Goal: Task Accomplishment & Management: Complete application form

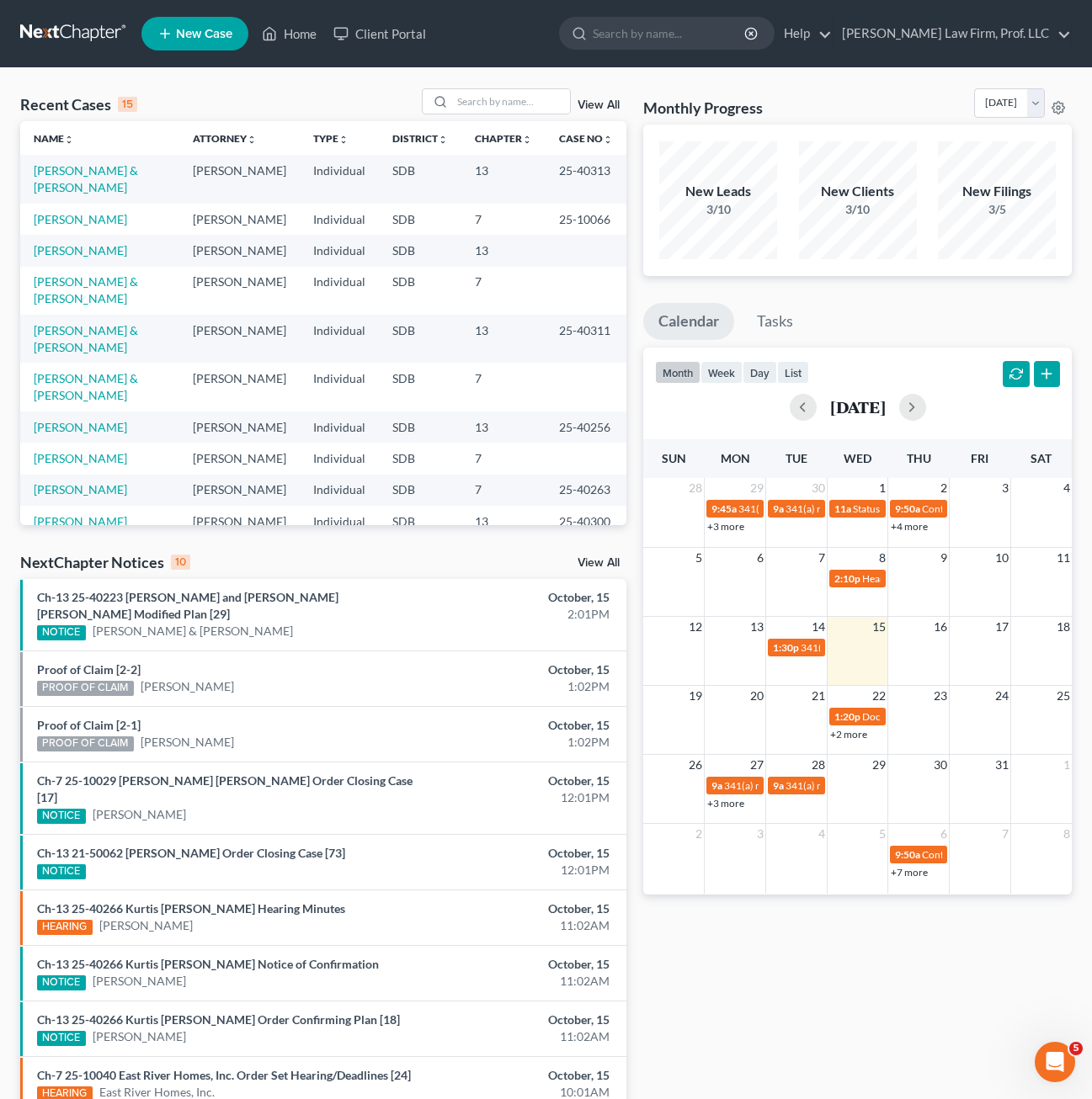
drag, startPoint x: 290, startPoint y: 542, endPoint x: 287, endPoint y: 551, distance: 9.5
click at [289, 542] on div "Recent Cases 15 View All Name unfold_more expand_more expand_less Attorney unfo…" at bounding box center [322, 649] width 623 height 1123
click at [93, 171] on link "[PERSON_NAME] & [PERSON_NAME]" at bounding box center [86, 178] width 104 height 31
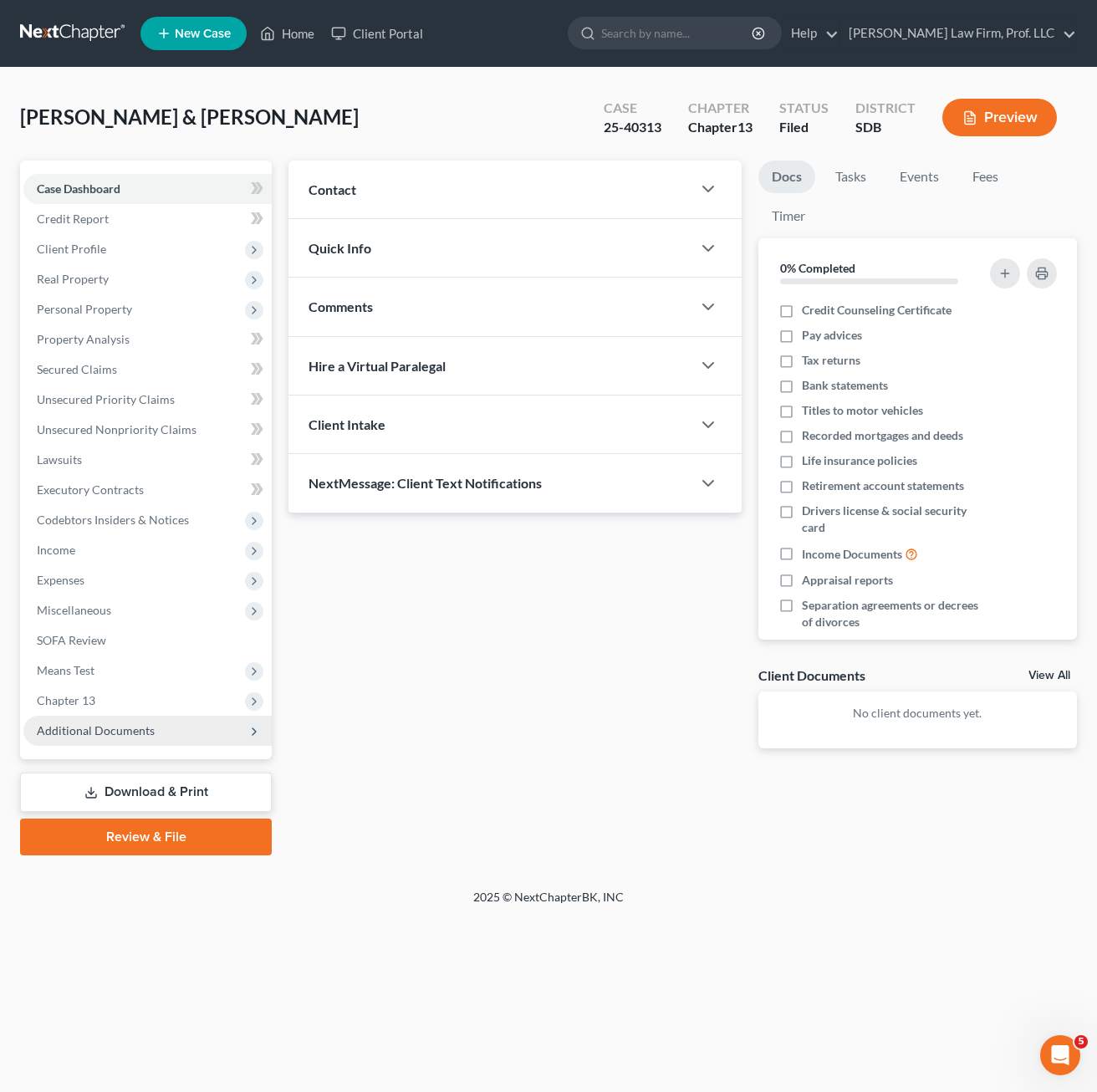
drag, startPoint x: 151, startPoint y: 734, endPoint x: 234, endPoint y: 732, distance: 83.0
click at [151, 732] on span "Additional Documents" at bounding box center [96, 730] width 118 height 14
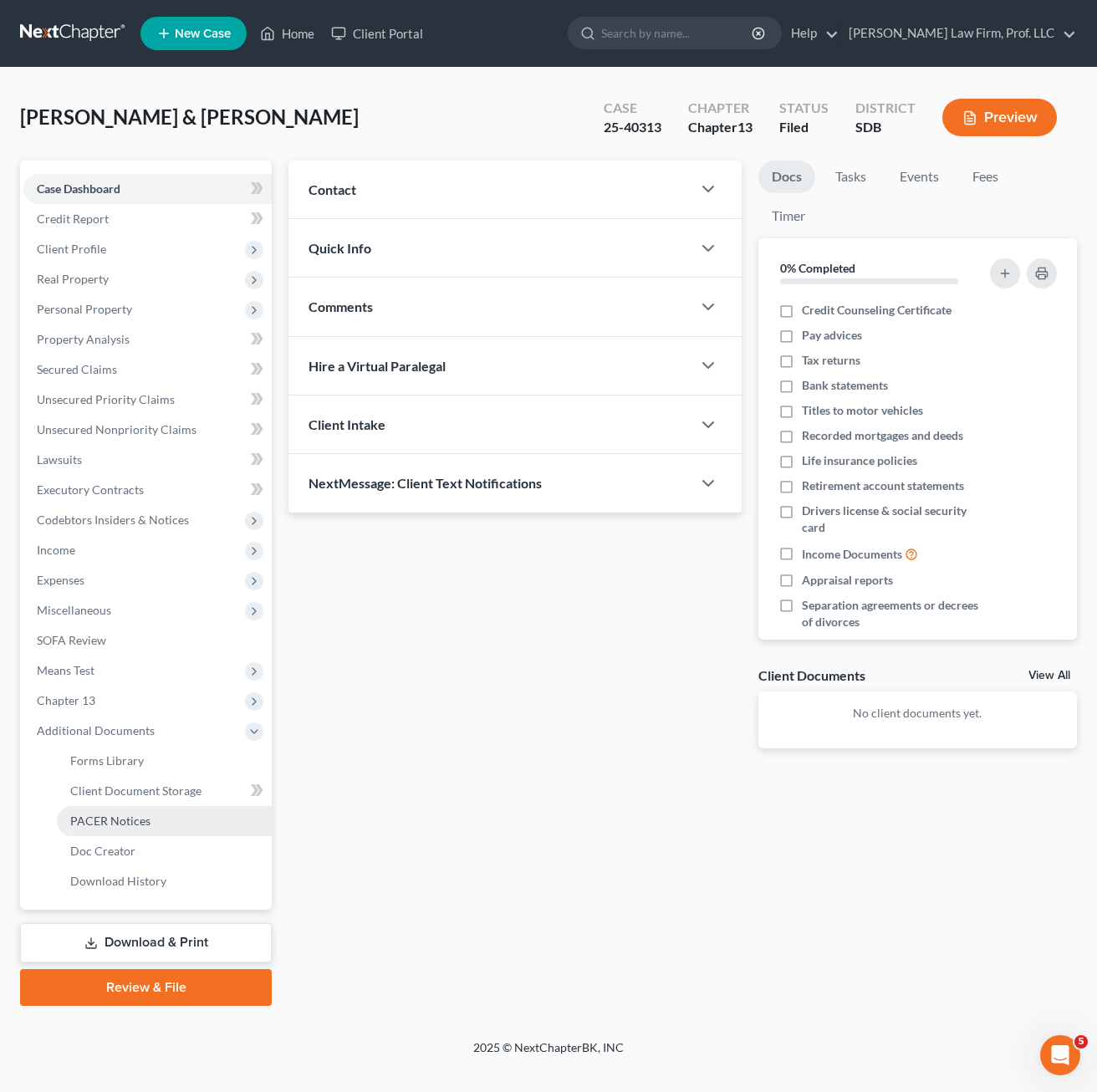
click at [147, 815] on span "PACER Notices" at bounding box center [110, 821] width 80 height 14
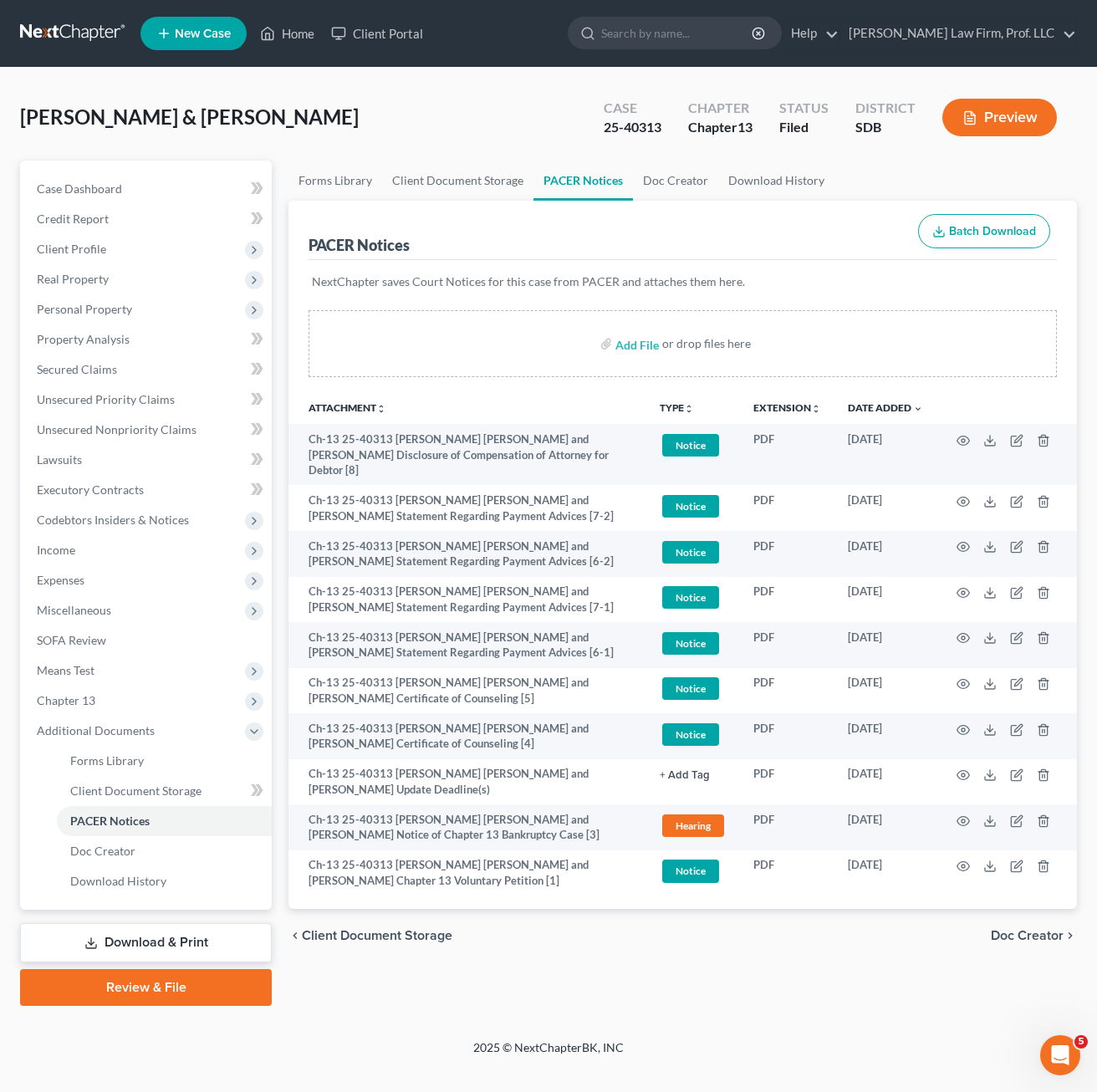
click at [848, 999] on div "Forms Library Client Document Storage PACER Notices Doc Creator Download Histor…" at bounding box center [682, 583] width 805 height 845
click at [587, 951] on div "Forms Library Client Document Storage PACER Notices Doc Creator Download Histor…" at bounding box center [682, 583] width 805 height 845
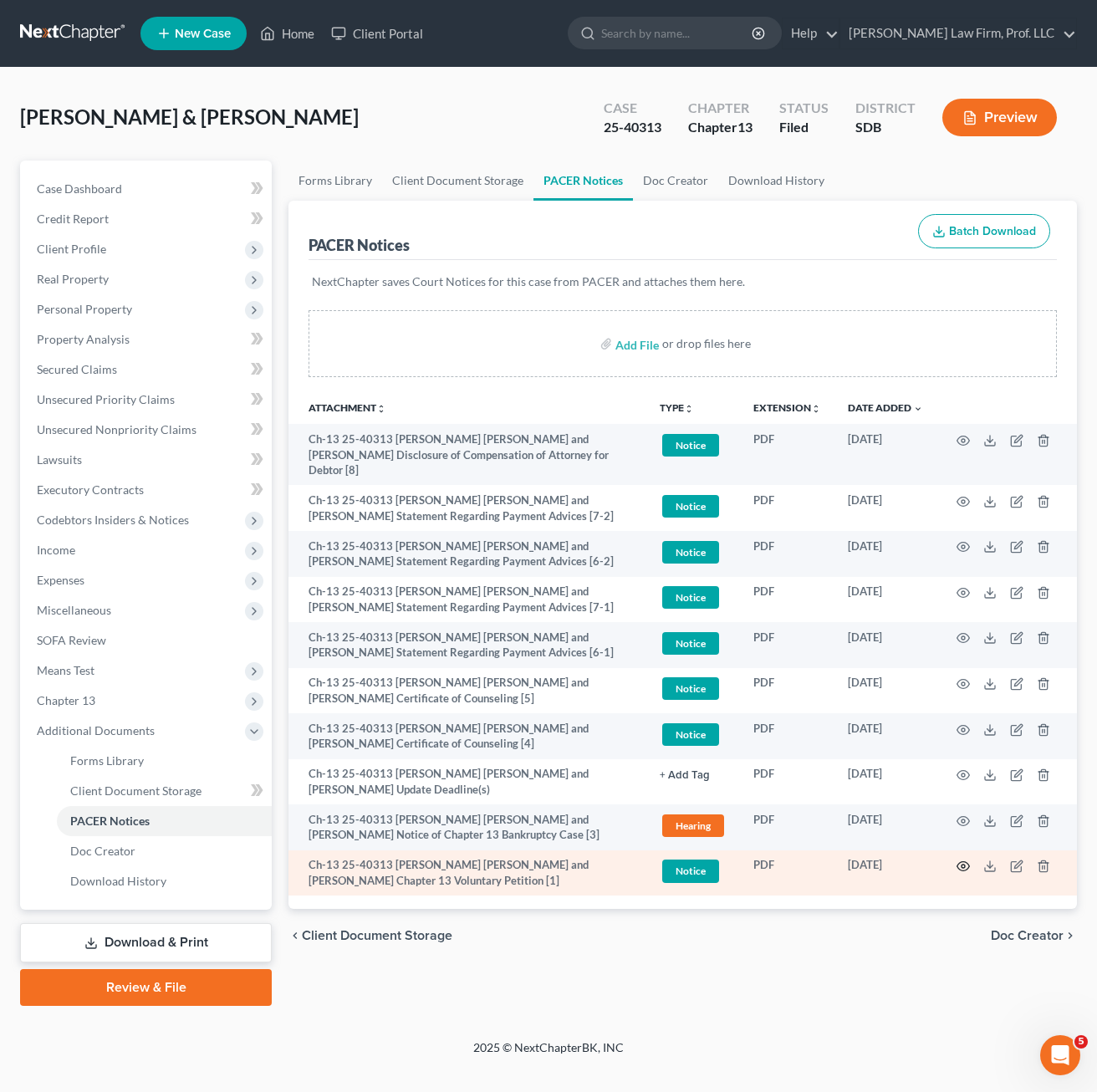
click at [961, 859] on icon "button" at bounding box center [963, 866] width 13 height 13
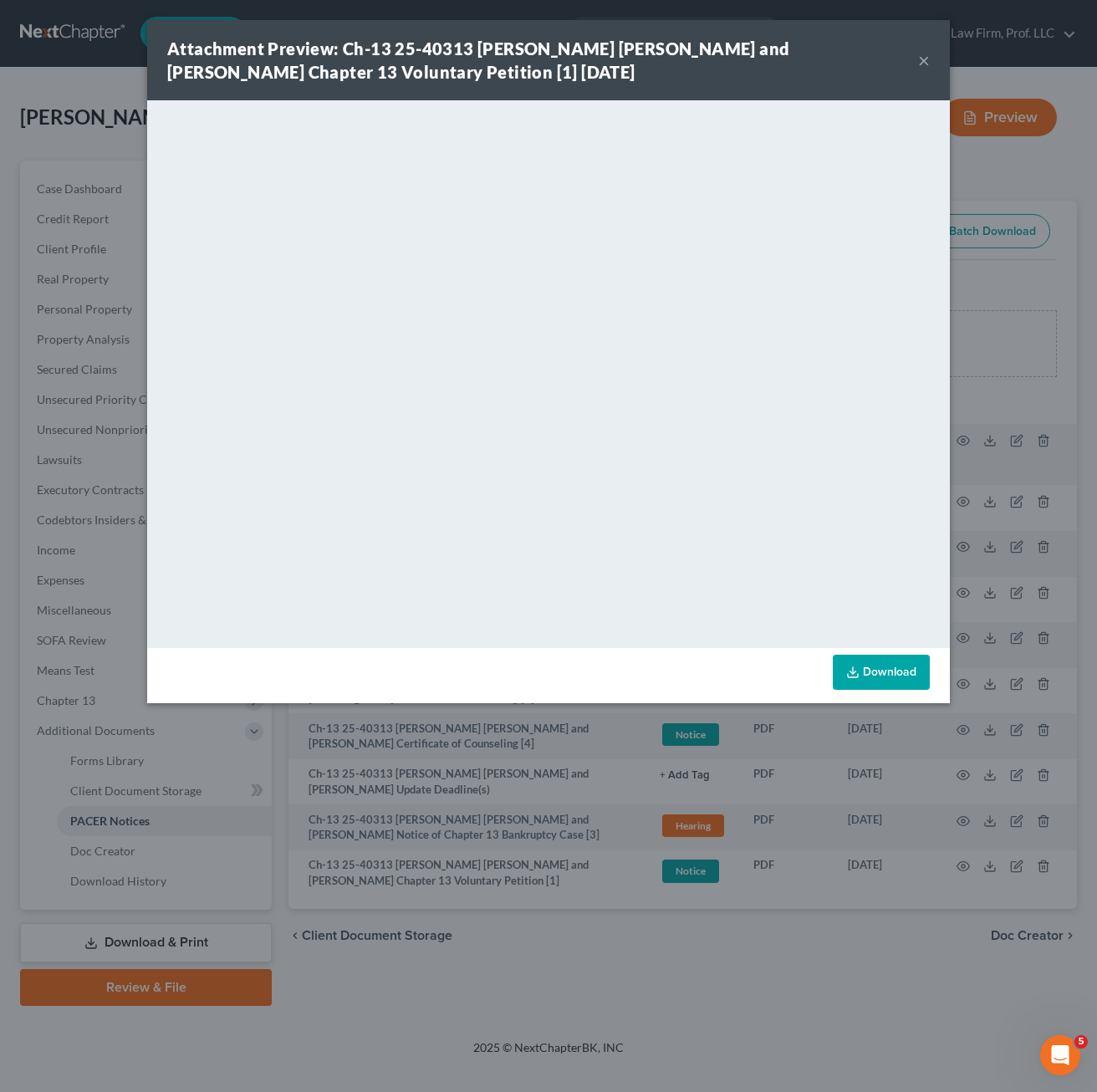
click at [877, 671] on link "Download" at bounding box center [881, 672] width 97 height 35
click at [929, 53] on button "×" at bounding box center [923, 60] width 11 height 20
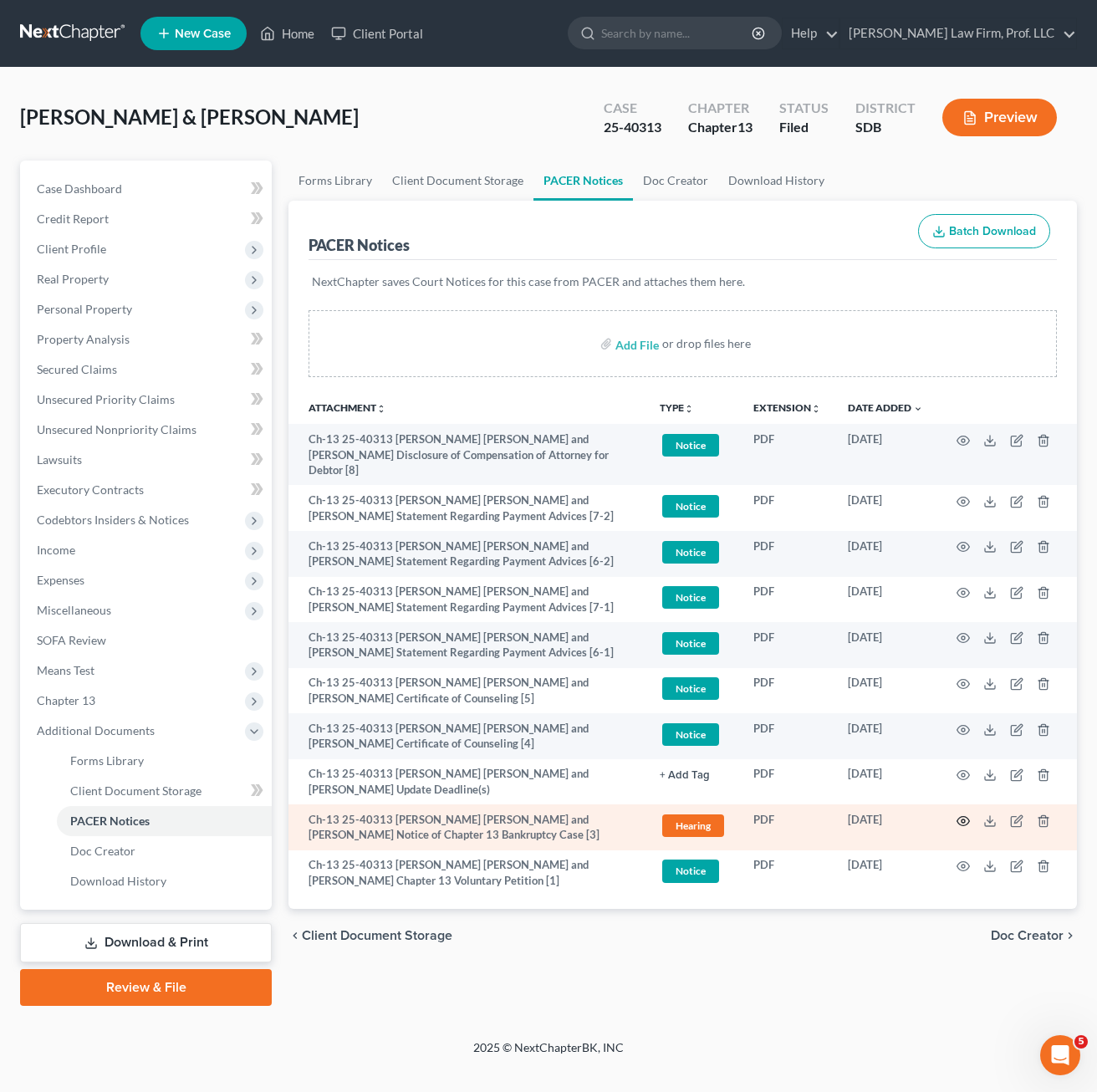
click at [959, 815] on icon "button" at bounding box center [963, 821] width 13 height 13
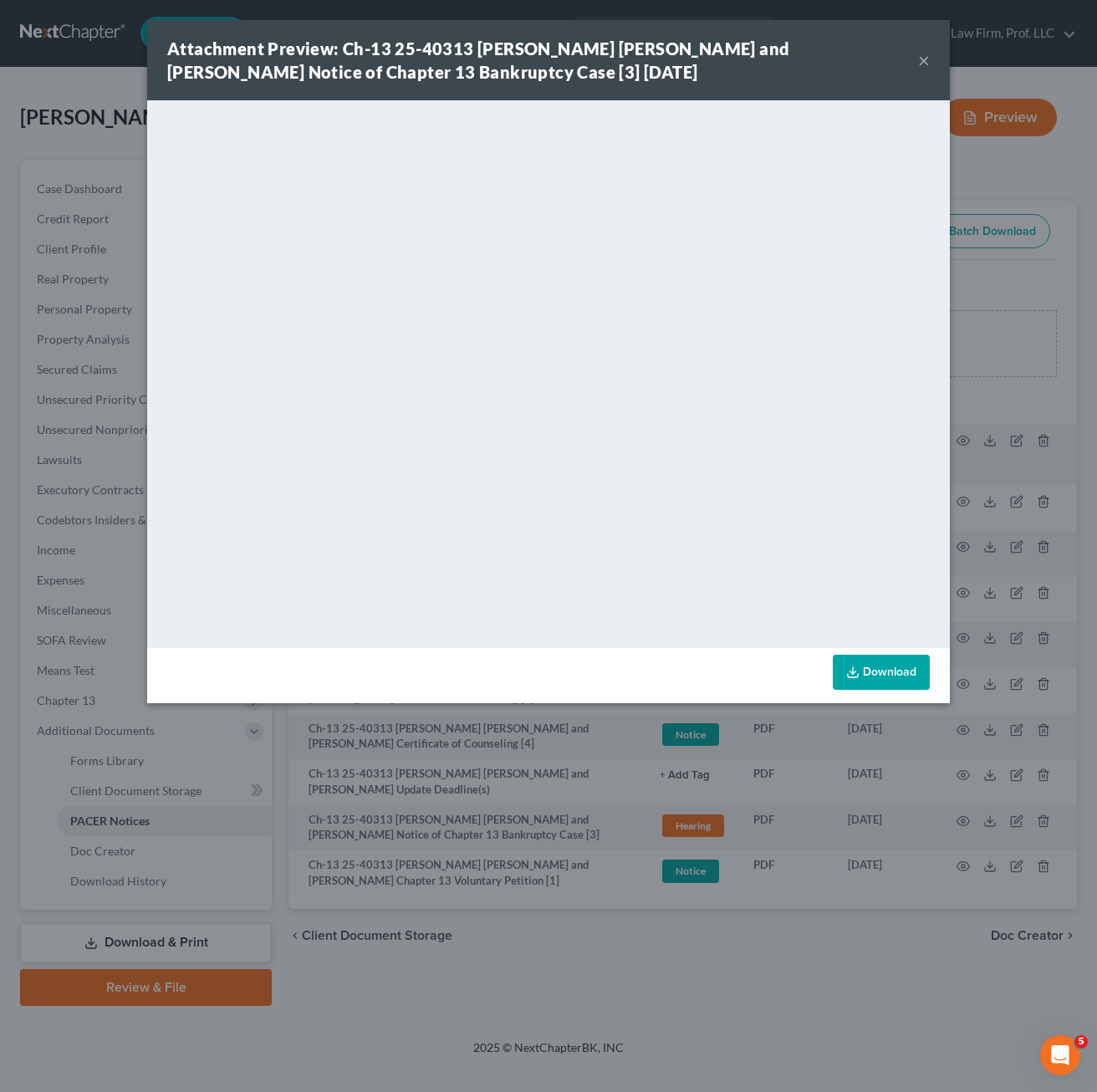
click at [864, 665] on link "Download" at bounding box center [881, 672] width 97 height 35
click at [924, 68] on button "×" at bounding box center [923, 60] width 11 height 20
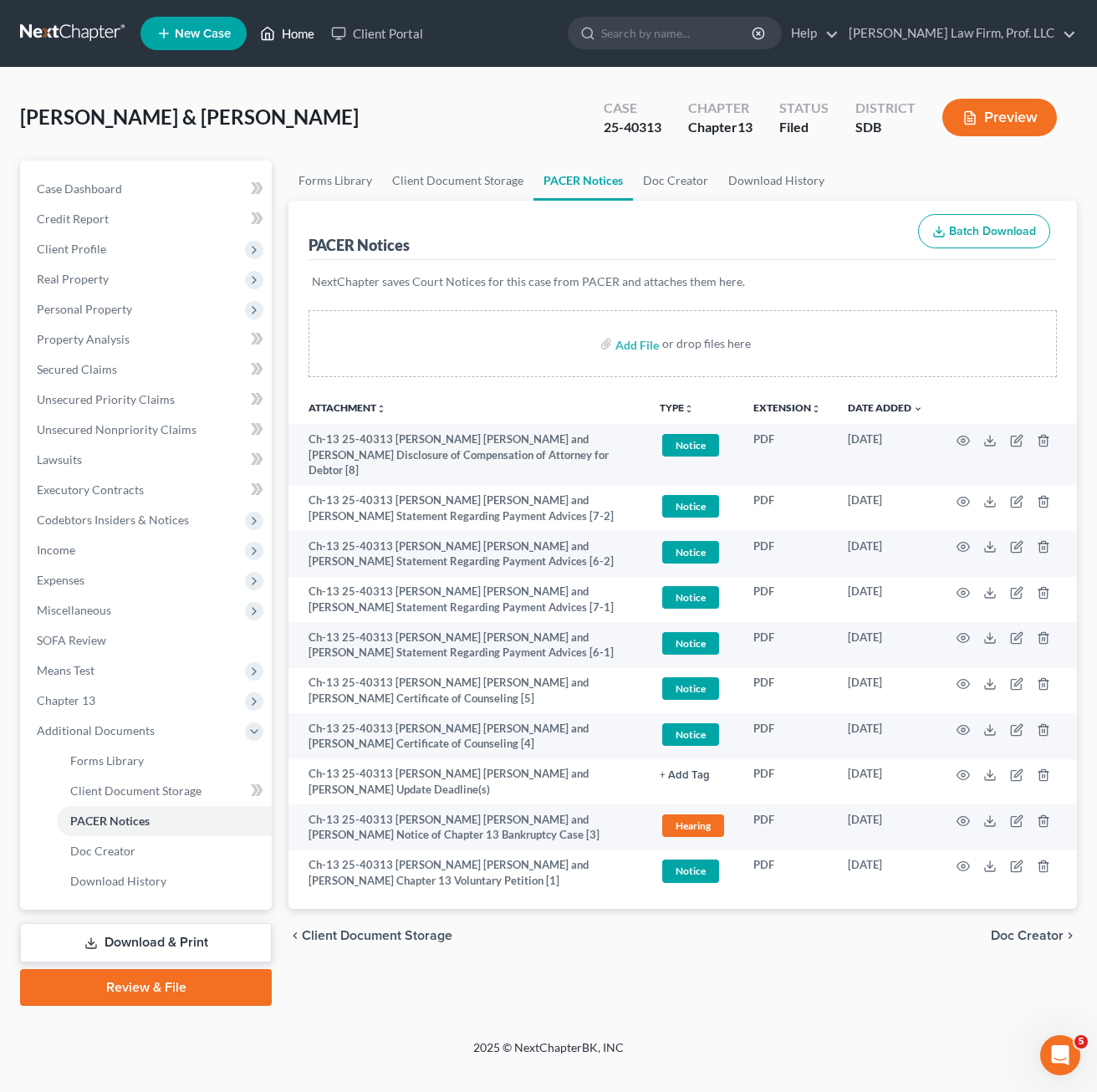
click at [292, 34] on link "Home" at bounding box center [287, 33] width 71 height 30
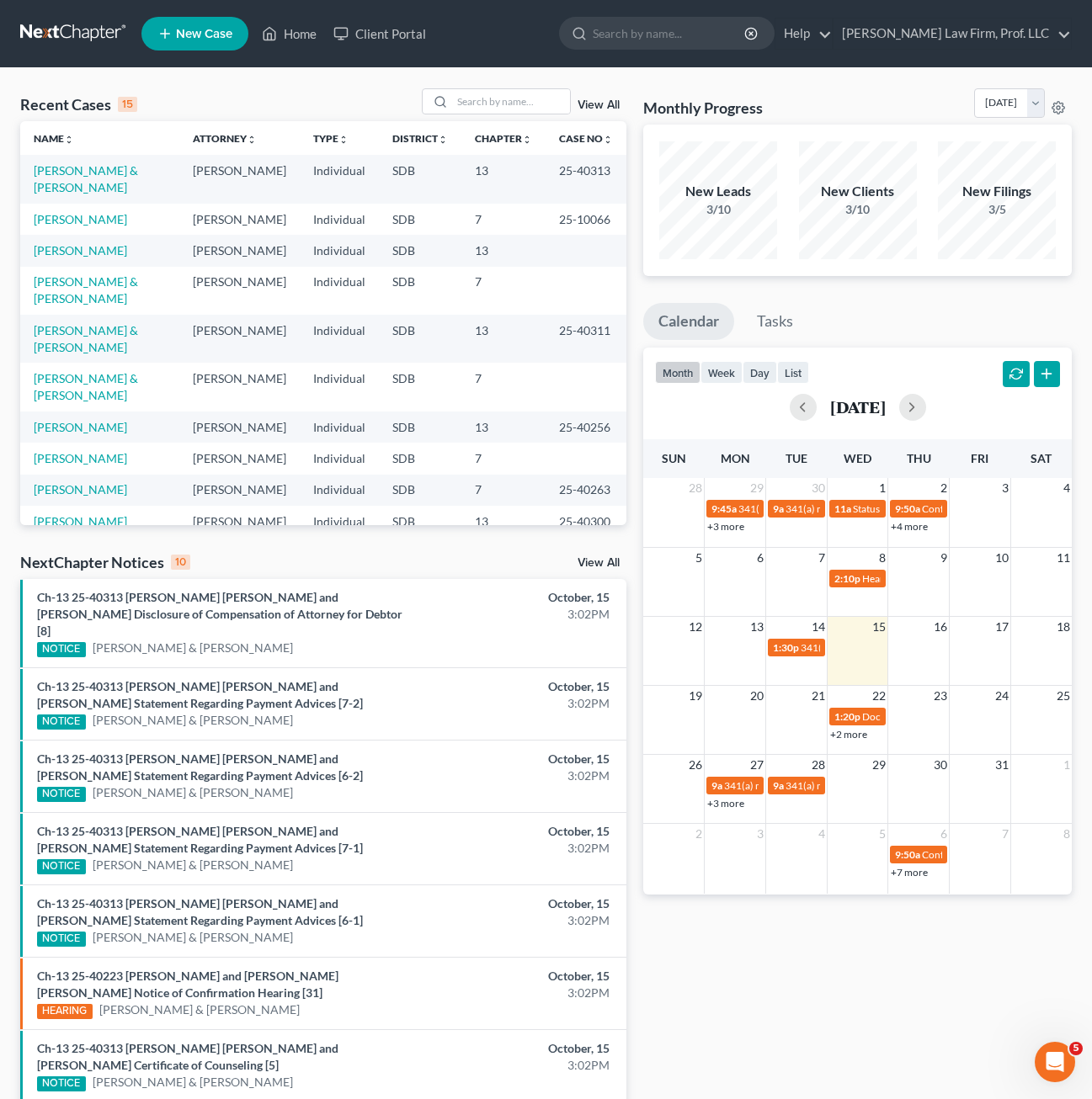
click at [74, 443] on td "[PERSON_NAME]" at bounding box center [100, 458] width 159 height 31
click at [72, 451] on link "[PERSON_NAME]" at bounding box center [80, 459] width 94 height 14
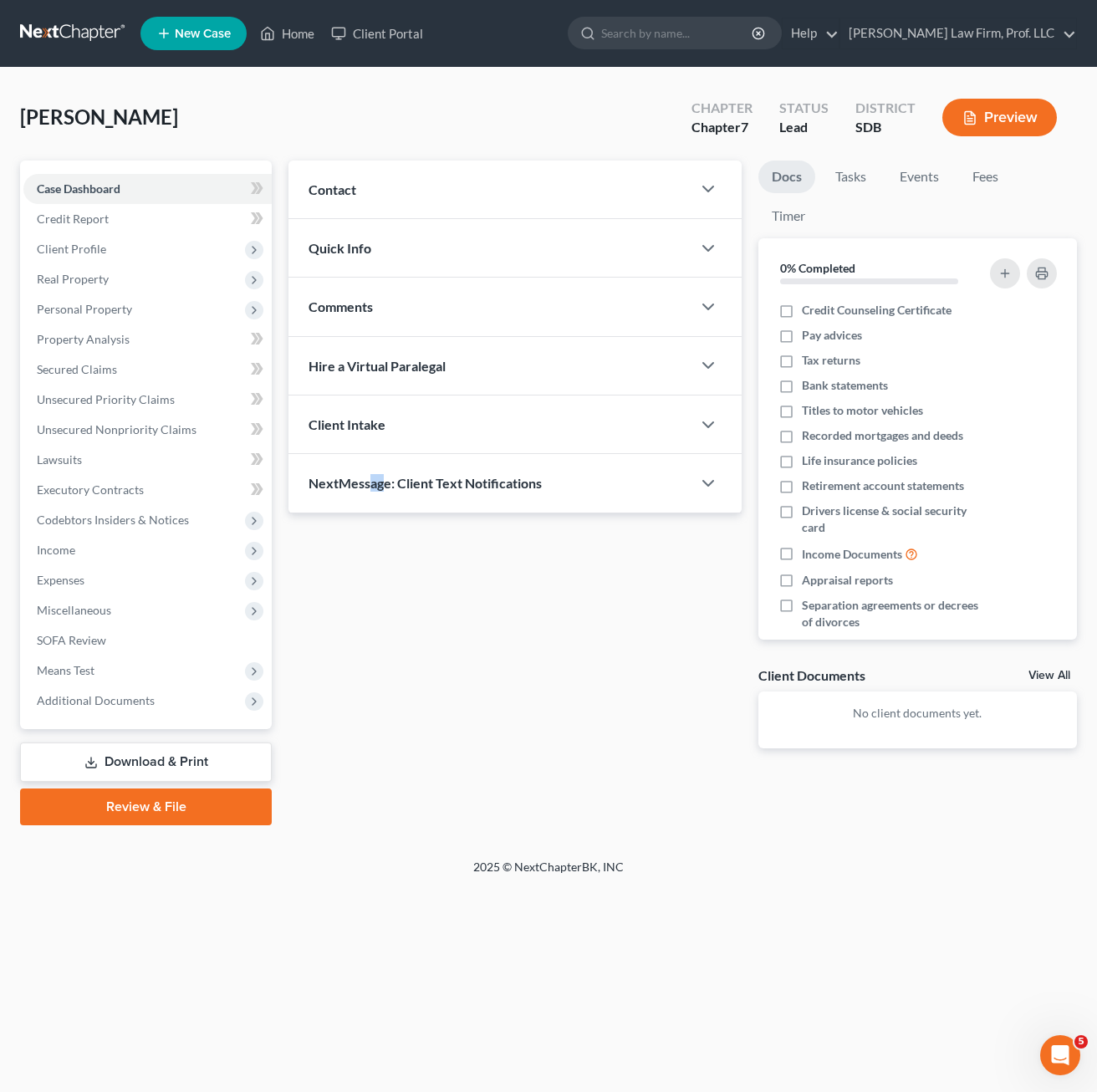
click at [382, 768] on div "Updates & News × Contact New Contact Quick Info Status Discharged Discharged & …" at bounding box center [682, 492] width 805 height 665
click at [426, 606] on div "Updates & News × Contact New Contact Quick Info Status Discharged Discharged & …" at bounding box center [514, 468] width 470 height 614
click at [453, 617] on div "Updates & News × Contact New Contact Quick Info Status Discharged Discharged & …" at bounding box center [514, 468] width 470 height 614
click at [389, 644] on div "Updates & News × Contact New Contact Quick Info Status Discharged Discharged & …" at bounding box center [514, 468] width 470 height 614
click at [218, 933] on div "Home New Case Client Portal Gerry Law Firm, Prof. LLC riedel@sgsllc.com My Acco…" at bounding box center [548, 546] width 1097 height 1092
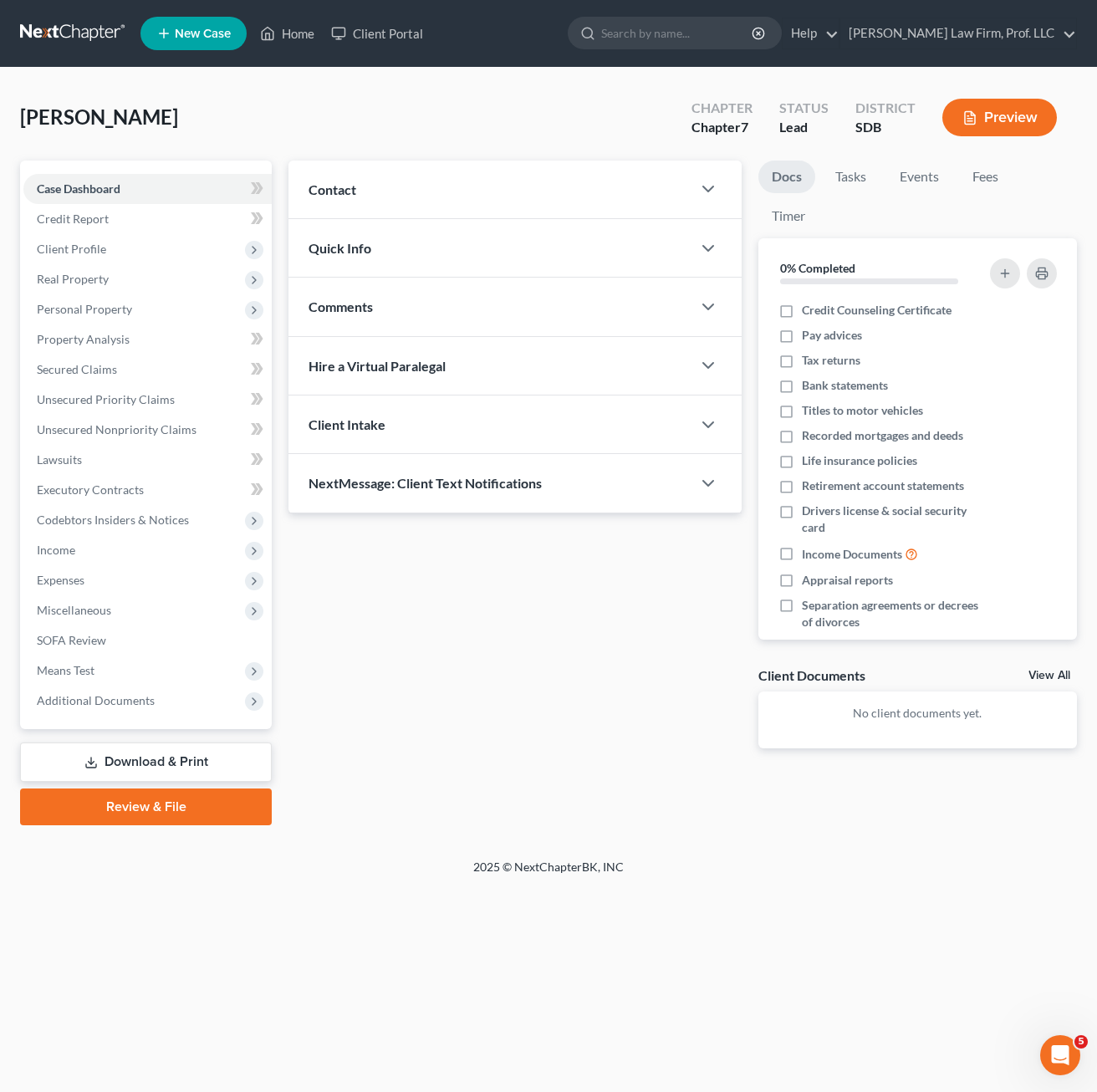
click at [450, 660] on div "Updates & News × Contact New Contact Quick Info Status Discharged Discharged & …" at bounding box center [514, 468] width 470 height 614
click at [435, 634] on div "Updates & News × Contact New Contact Quick Info Status Discharged Discharged & …" at bounding box center [514, 468] width 470 height 614
click at [531, 803] on div "Updates & News × Contact New Contact Quick Info Status Discharged Discharged & …" at bounding box center [682, 492] width 805 height 665
click at [412, 618] on div "Updates & News × Contact New Contact Quick Info Status Discharged Discharged & …" at bounding box center [514, 468] width 470 height 614
click at [426, 625] on div "Updates & News × Contact New Contact Quick Info Status Discharged Discharged & …" at bounding box center [514, 468] width 470 height 614
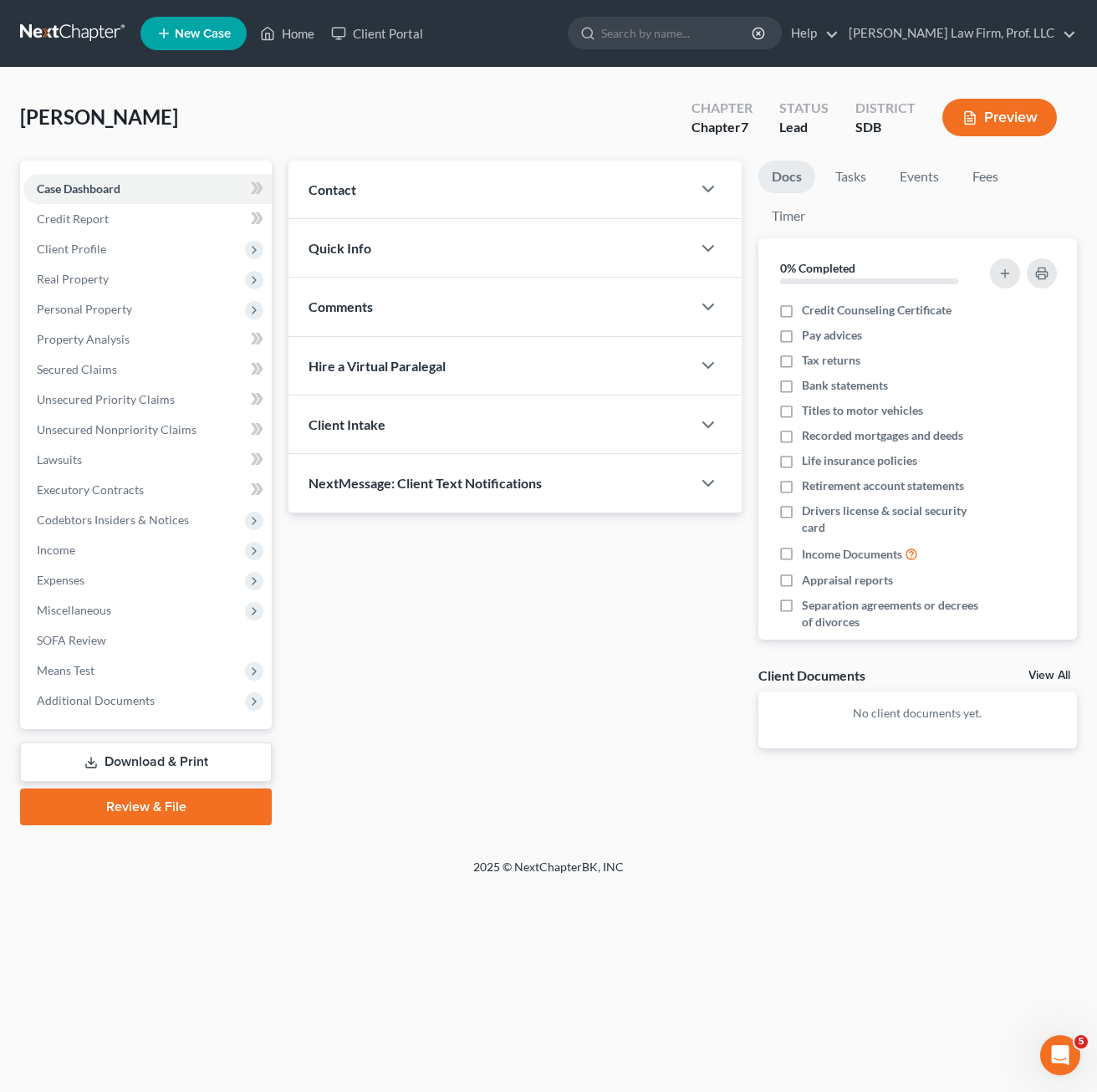
click at [384, 614] on div "Updates & News × Contact New Contact Quick Info Status Discharged Discharged & …" at bounding box center [514, 468] width 470 height 614
click at [82, 556] on span "Income" at bounding box center [147, 550] width 248 height 30
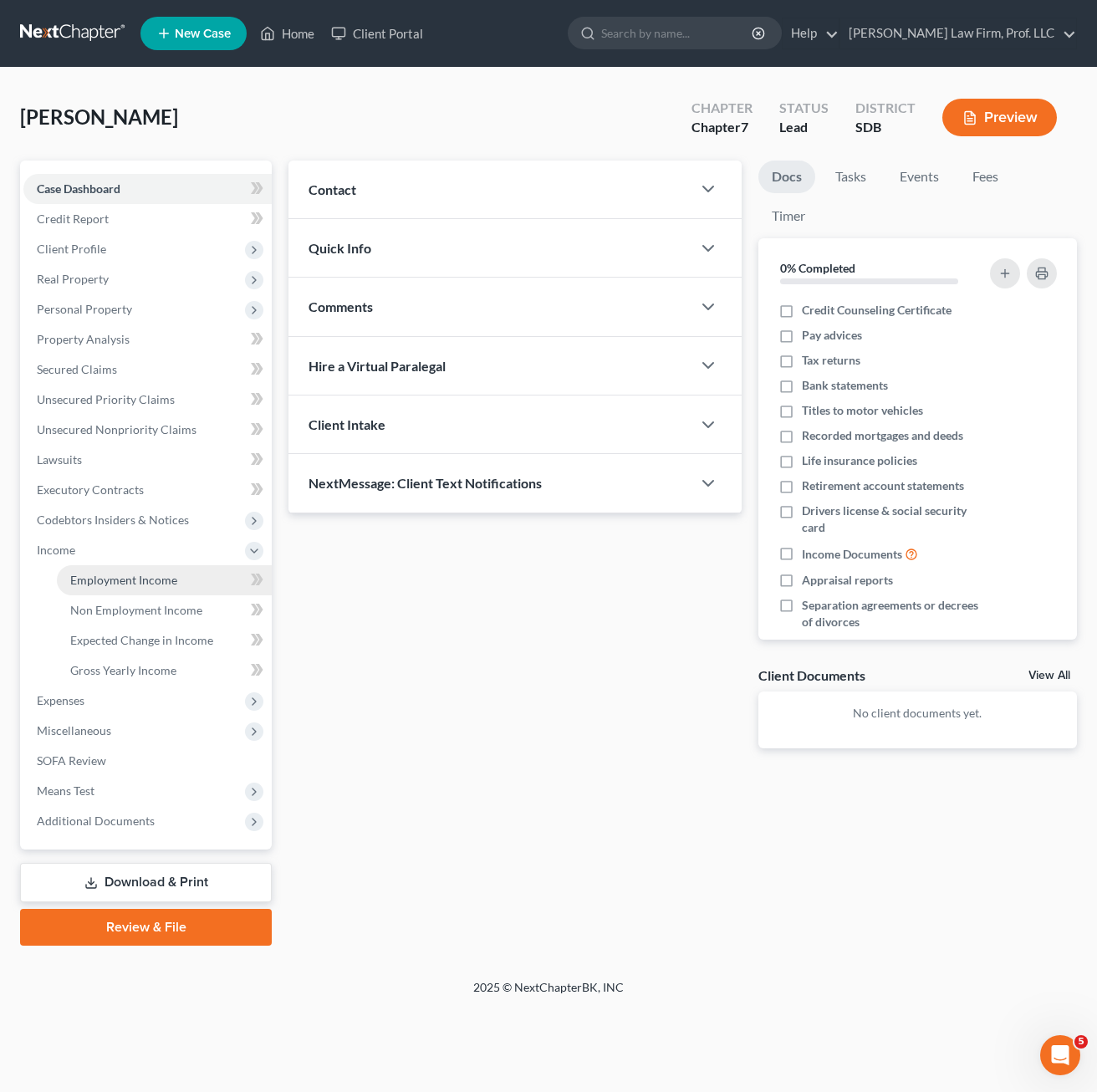
click at [147, 570] on link "Employment Income" at bounding box center [164, 580] width 215 height 30
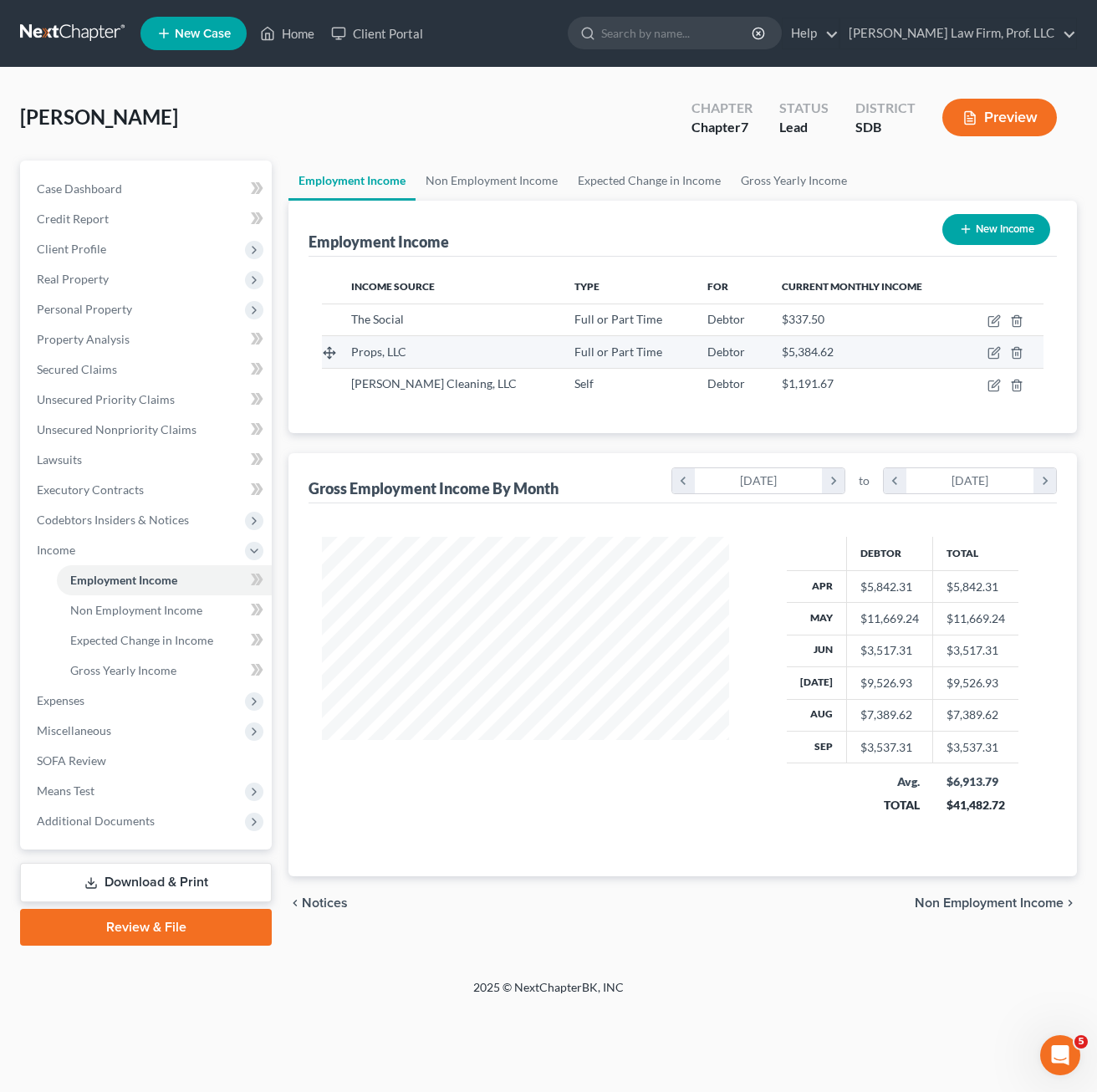
scroll to position [300, 441]
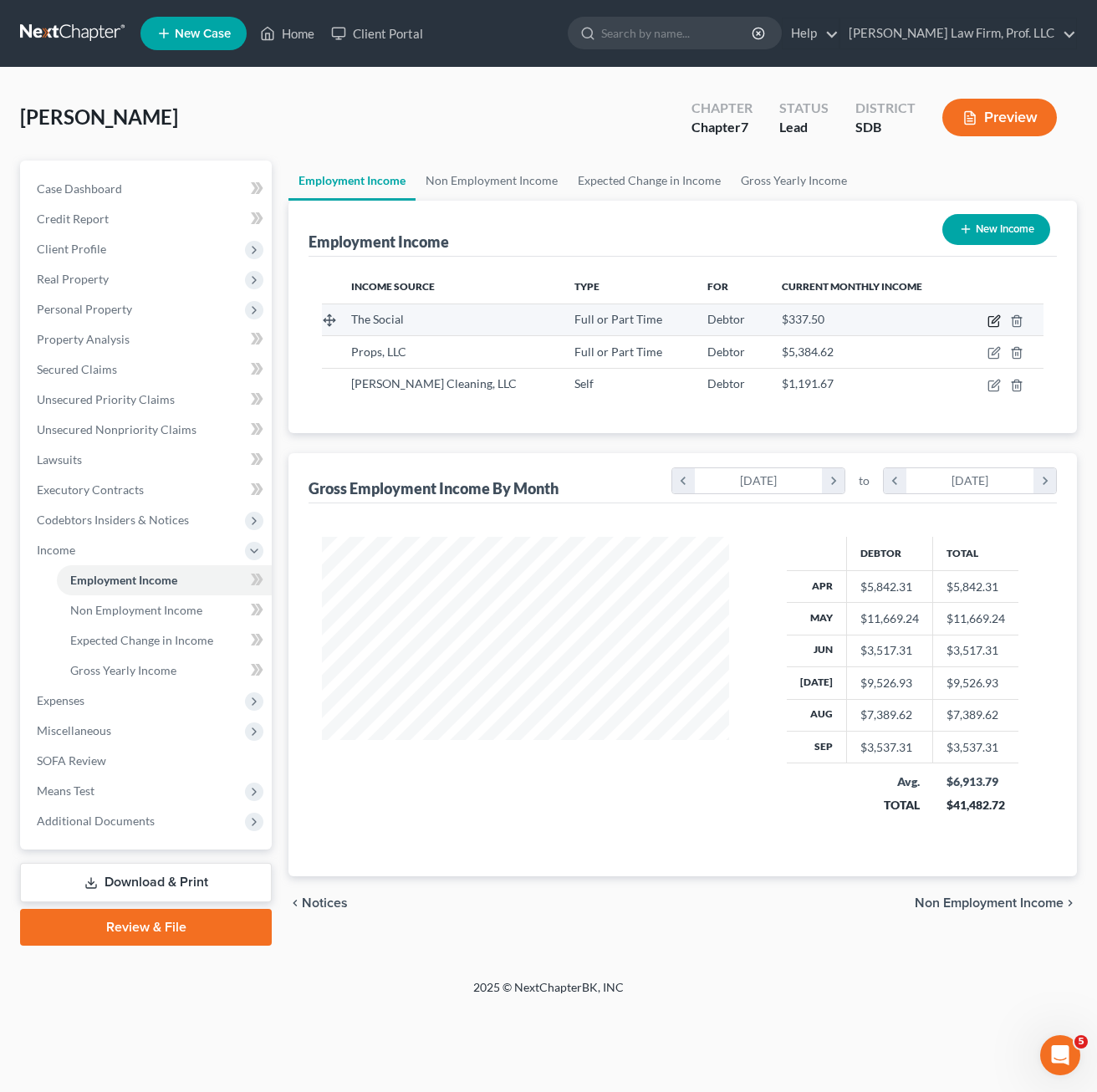
click at [1000, 318] on icon "button" at bounding box center [993, 320] width 13 height 13
select select "0"
select select "43"
select select "2"
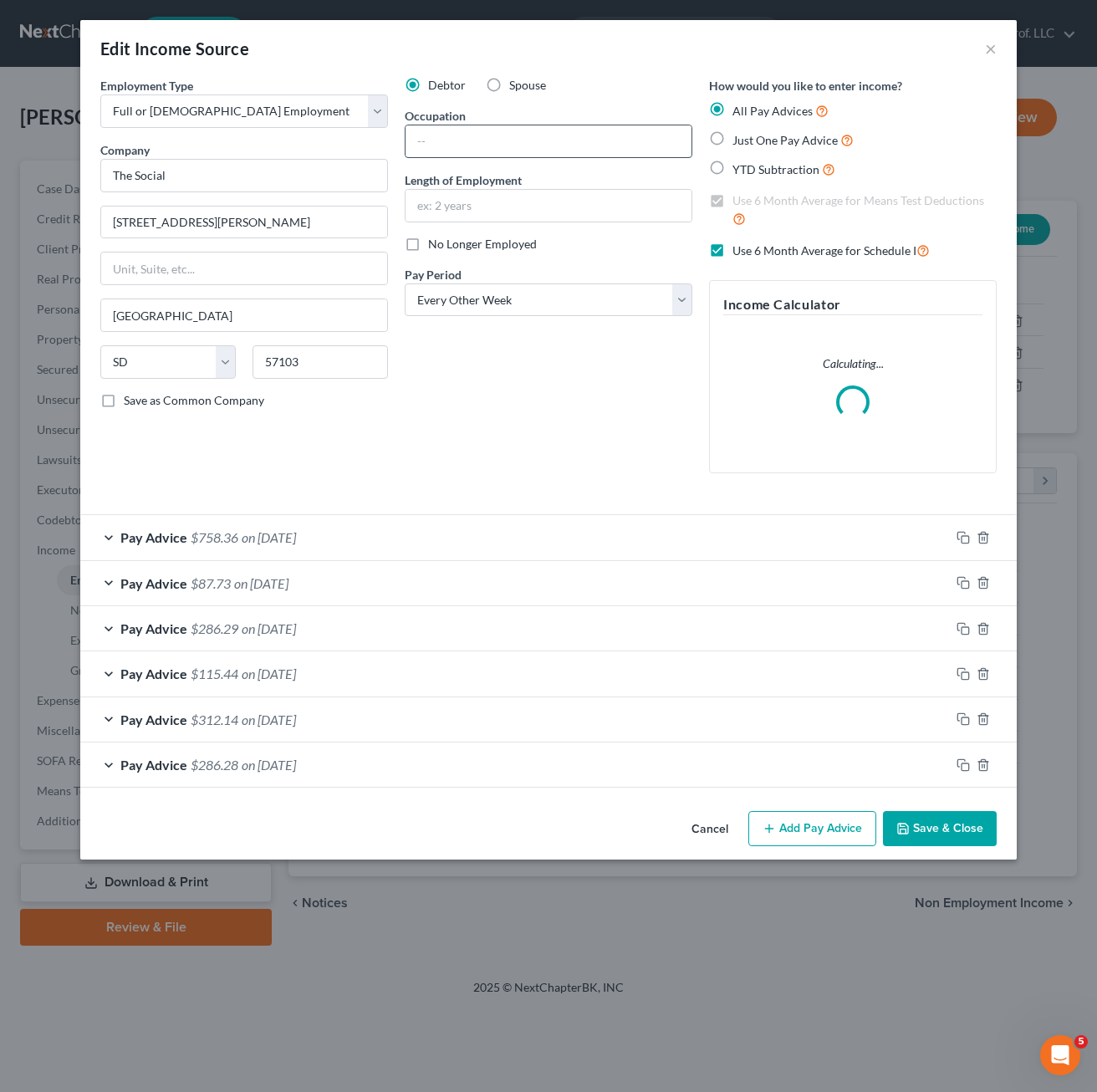
click at [541, 141] on input "text" at bounding box center [548, 141] width 286 height 32
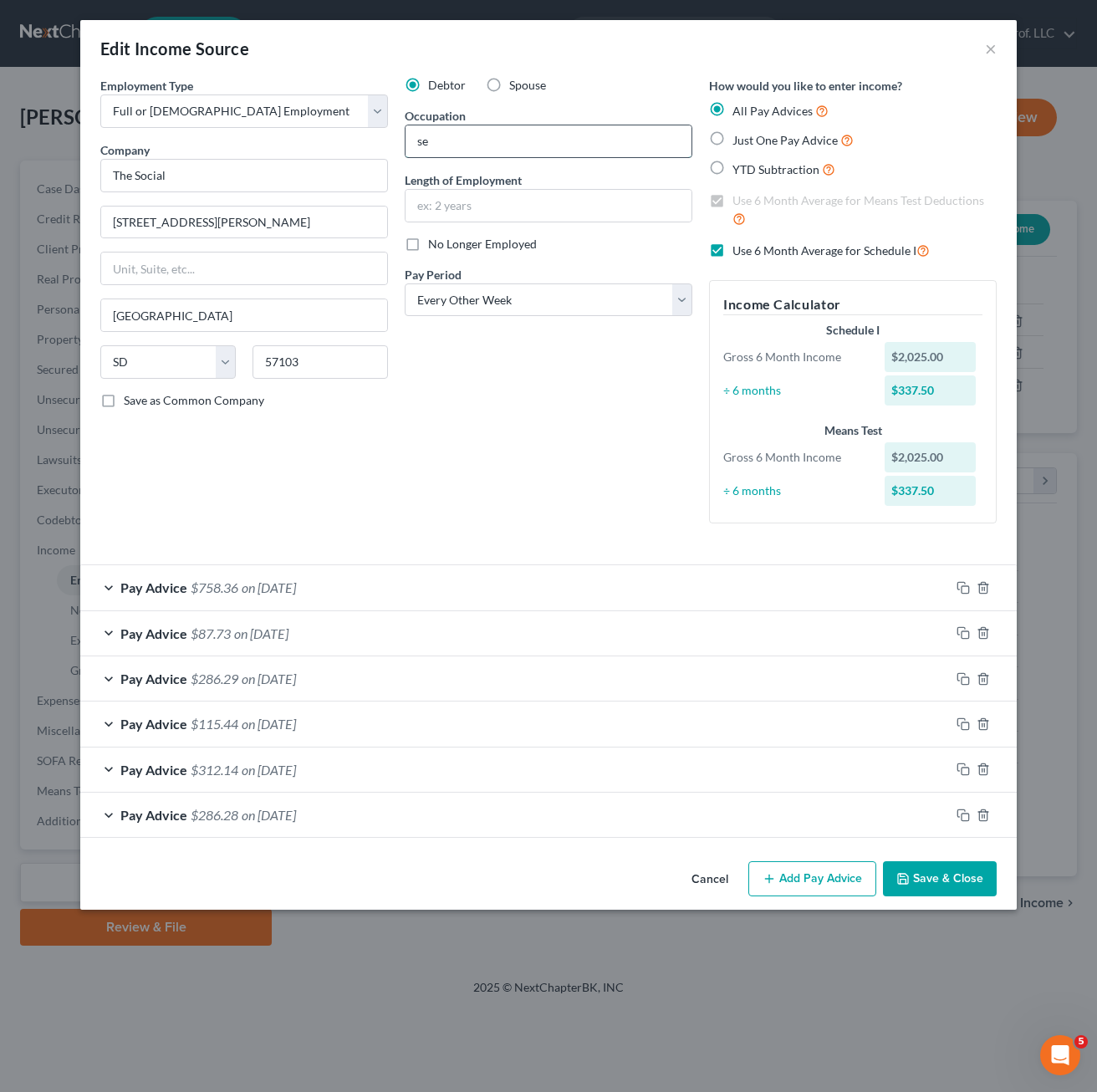
type input "s"
type input "Service Professional"
click at [526, 190] on input "text" at bounding box center [548, 205] width 286 height 32
click at [429, 503] on div "Debtor Spouse Occupation Service Professional Length of Employment No Longer Em…" at bounding box center [548, 307] width 305 height 460
click at [921, 859] on div "Cancel Add Pay Advice Save & Close" at bounding box center [548, 882] width 936 height 55
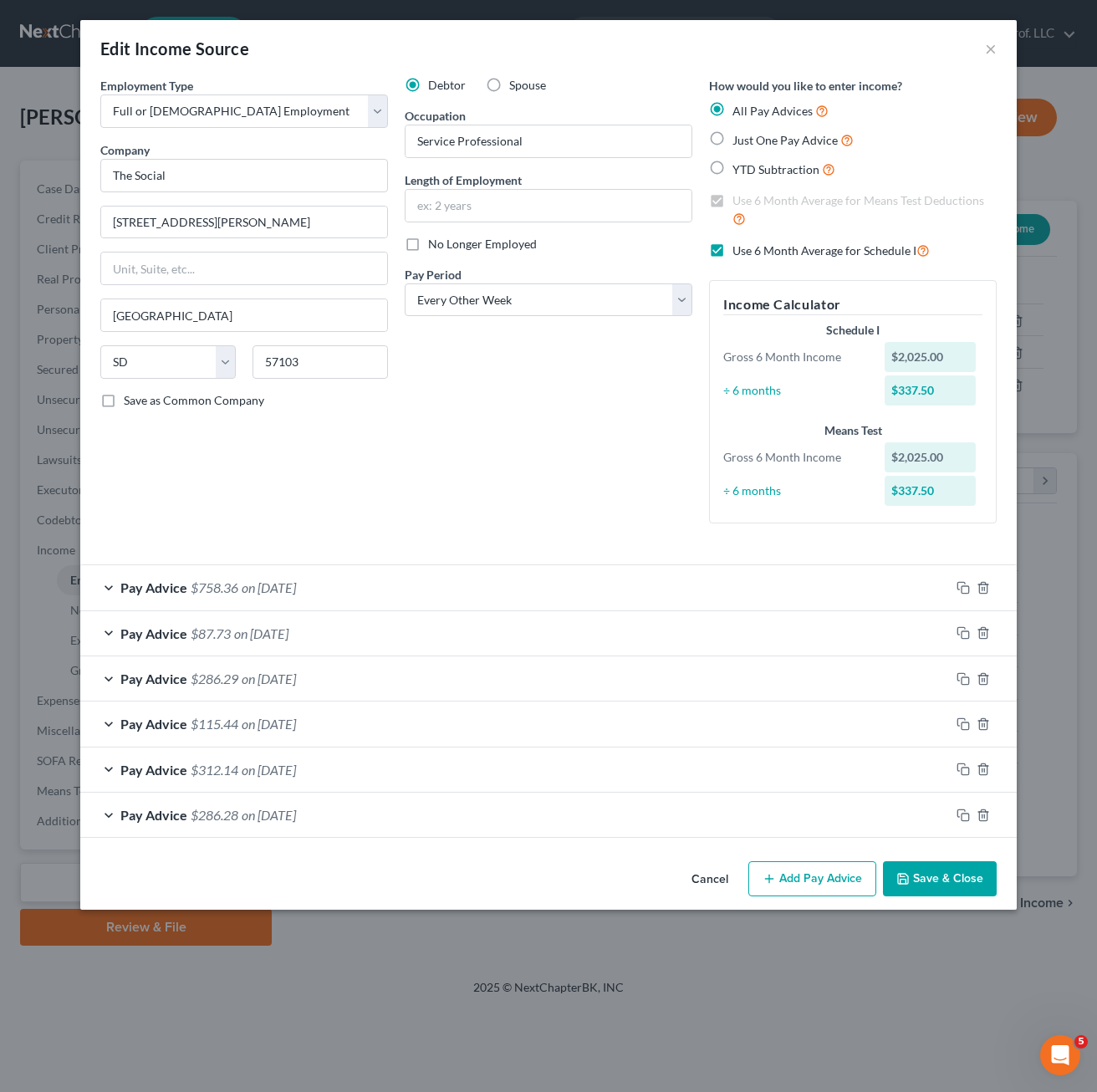
click at [912, 894] on button "Save & Close" at bounding box center [940, 879] width 114 height 35
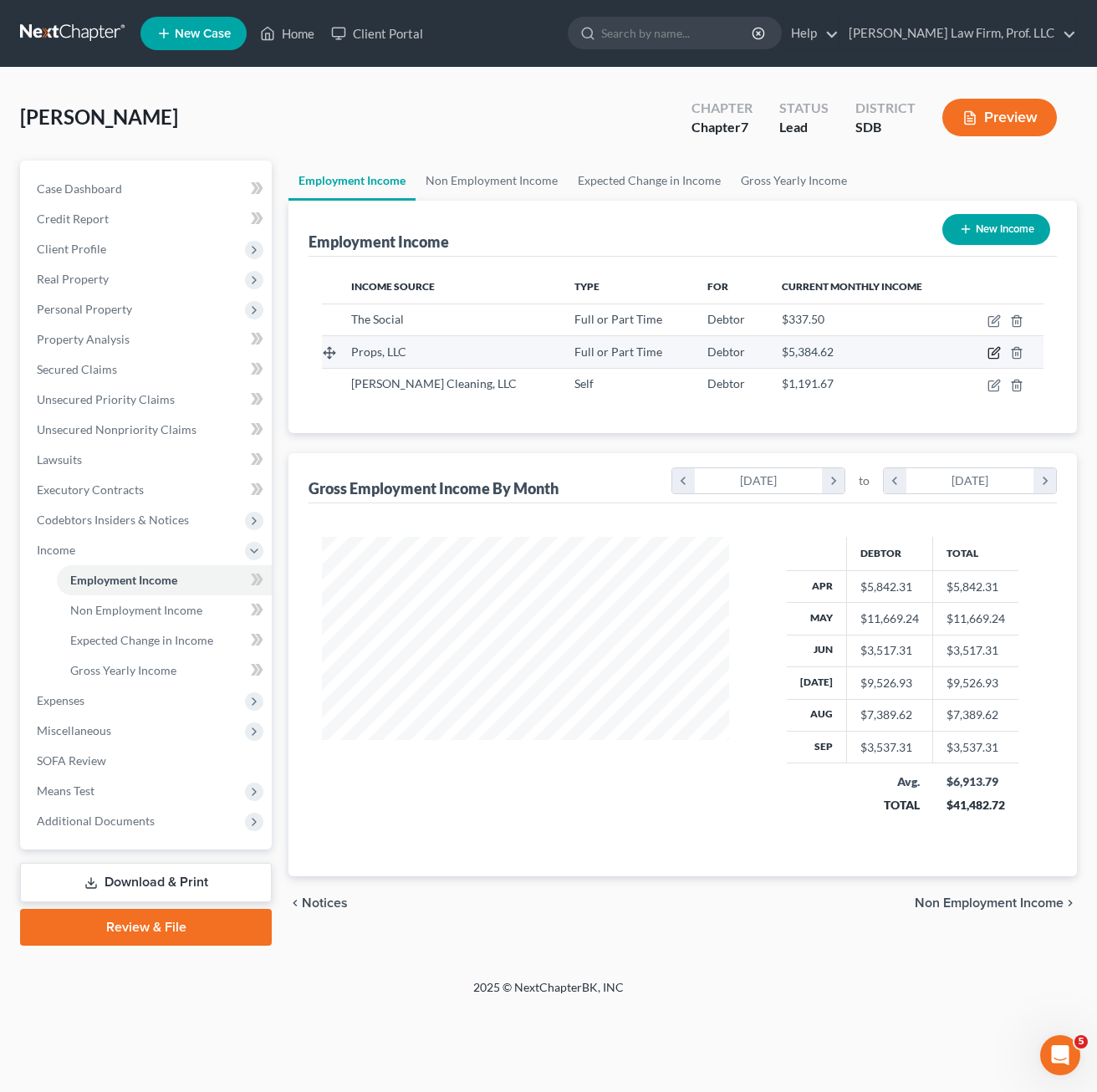
click at [993, 349] on icon "button" at bounding box center [993, 352] width 13 height 13
select select "0"
select select "43"
select select "1"
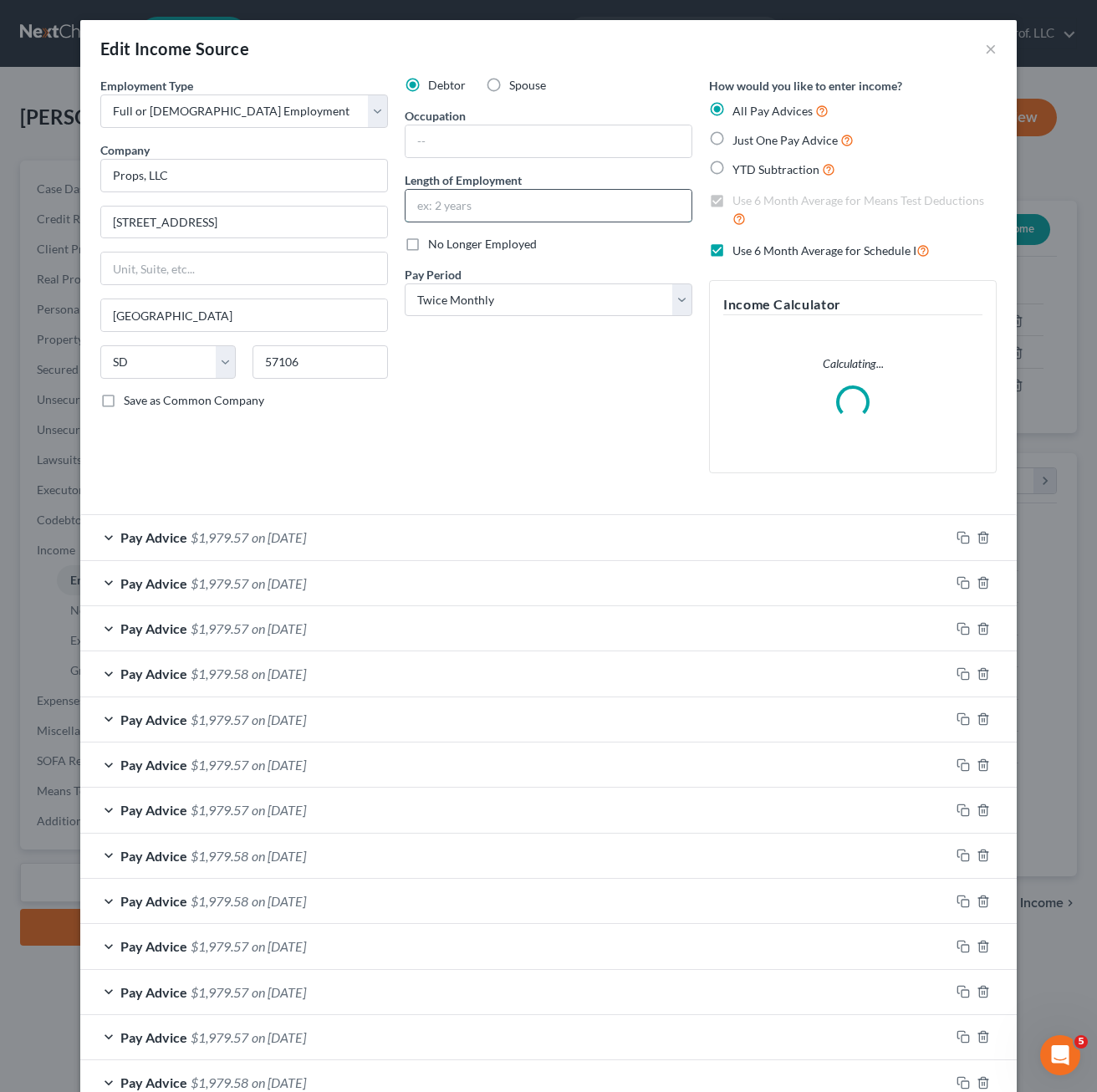
drag, startPoint x: 538, startPoint y: 211, endPoint x: 534, endPoint y: 198, distance: 13.6
click at [538, 211] on input "text" at bounding box center [548, 205] width 286 height 32
click at [516, 146] on input "text" at bounding box center [548, 141] width 286 height 32
type input "Operations Manager"
click at [475, 392] on div "Debtor Spouse Occupation Operations Manager Length of Employment No Longer Empl…" at bounding box center [548, 282] width 305 height 410
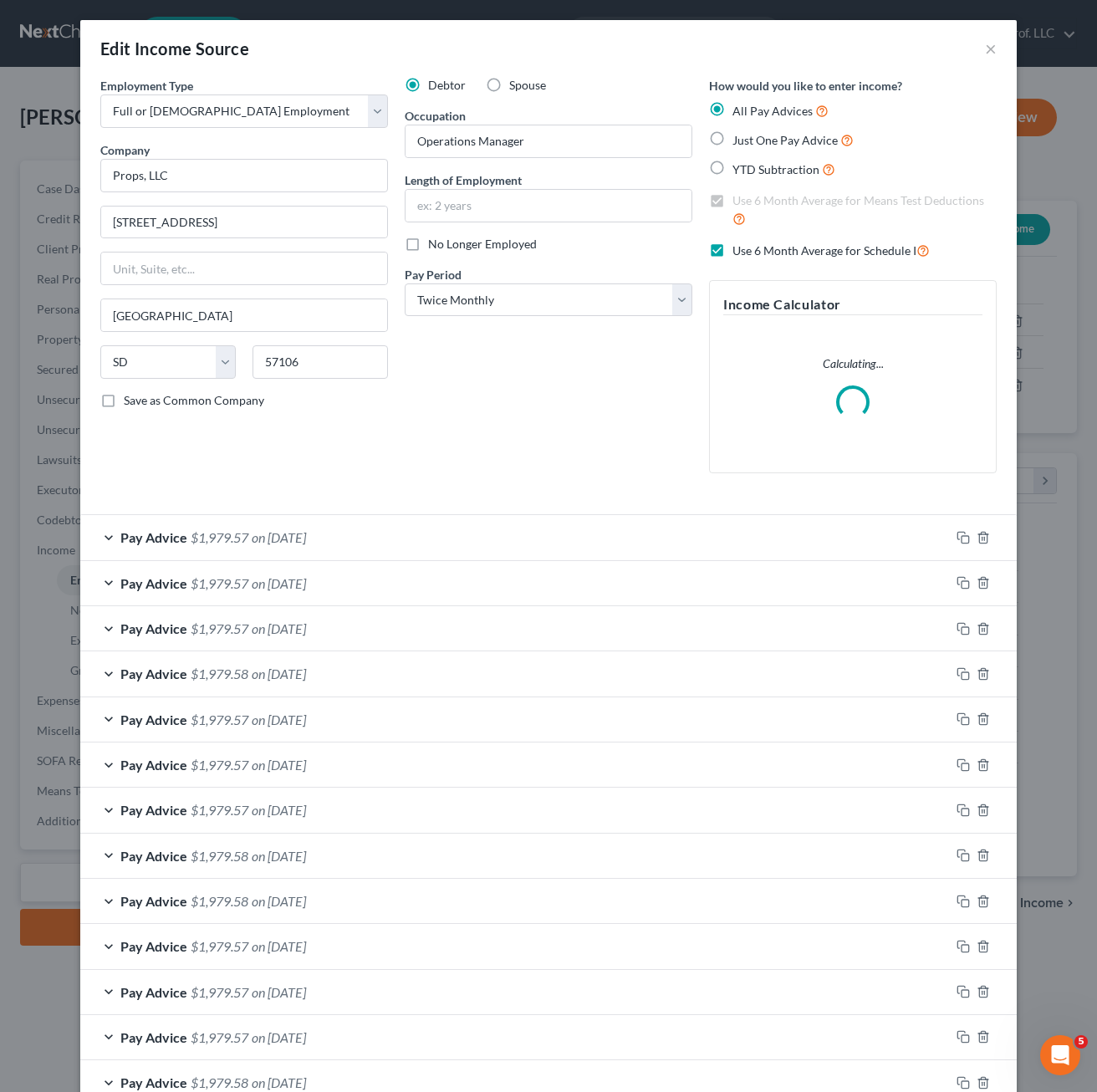
drag, startPoint x: 475, startPoint y: 392, endPoint x: 566, endPoint y: 397, distance: 91.1
click at [563, 399] on div "Debtor Spouse Occupation Operations Manager Length of Employment No Longer Empl…" at bounding box center [548, 282] width 305 height 410
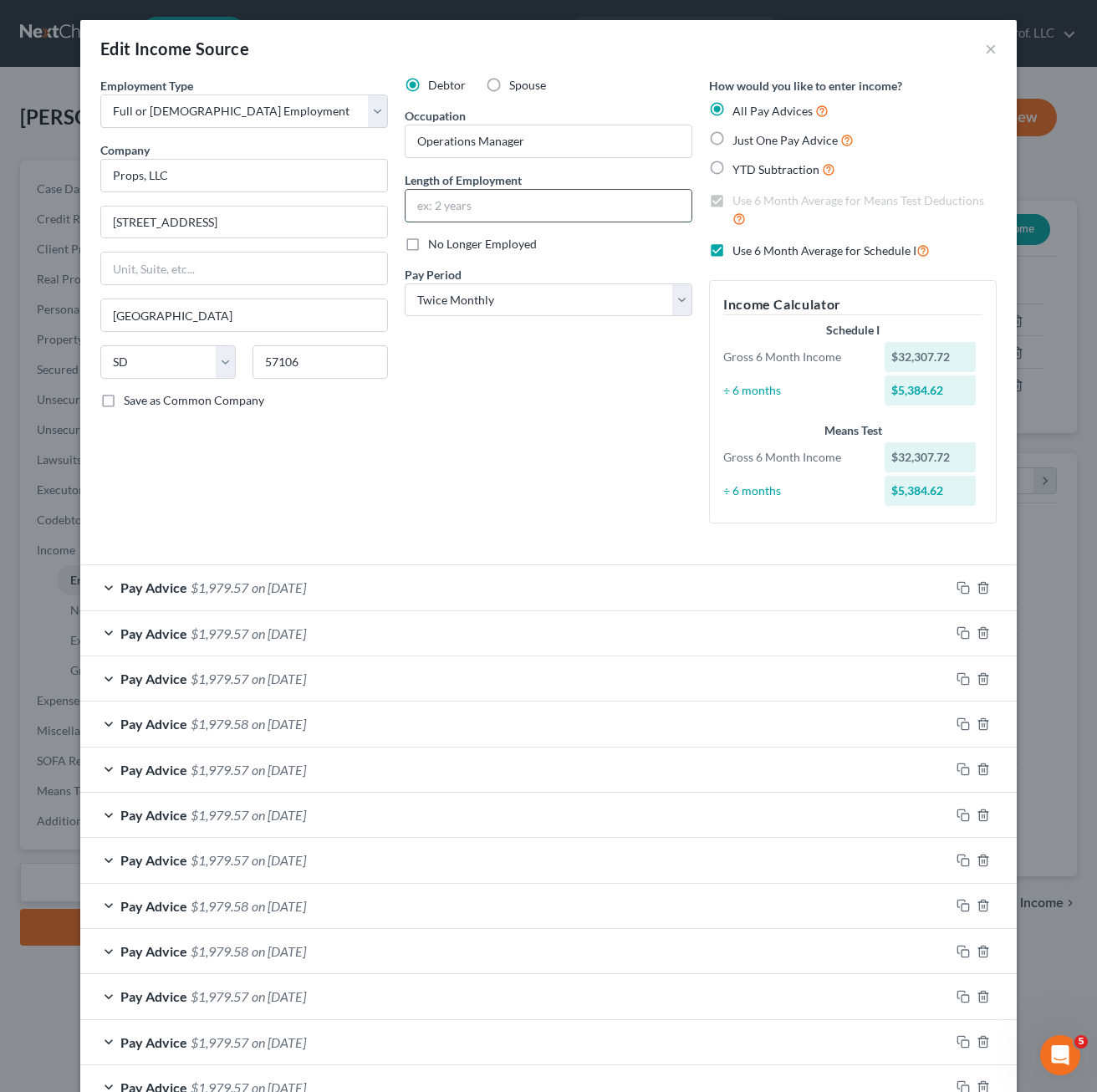
click at [523, 204] on input "text" at bounding box center [548, 205] width 286 height 32
click at [563, 144] on input "Operations Manager" at bounding box center [548, 141] width 286 height 32
click at [476, 362] on div "Debtor Spouse Occupation Operations Manager Length of Employment No Longer Empl…" at bounding box center [548, 307] width 305 height 460
click at [489, 421] on div "Debtor Spouse Occupation Operations Manager Length of Employment No Longer Empl…" at bounding box center [548, 307] width 305 height 460
click at [484, 353] on div "Debtor Spouse Occupation Operations Manager Length of Employment No Longer Empl…" at bounding box center [548, 307] width 305 height 460
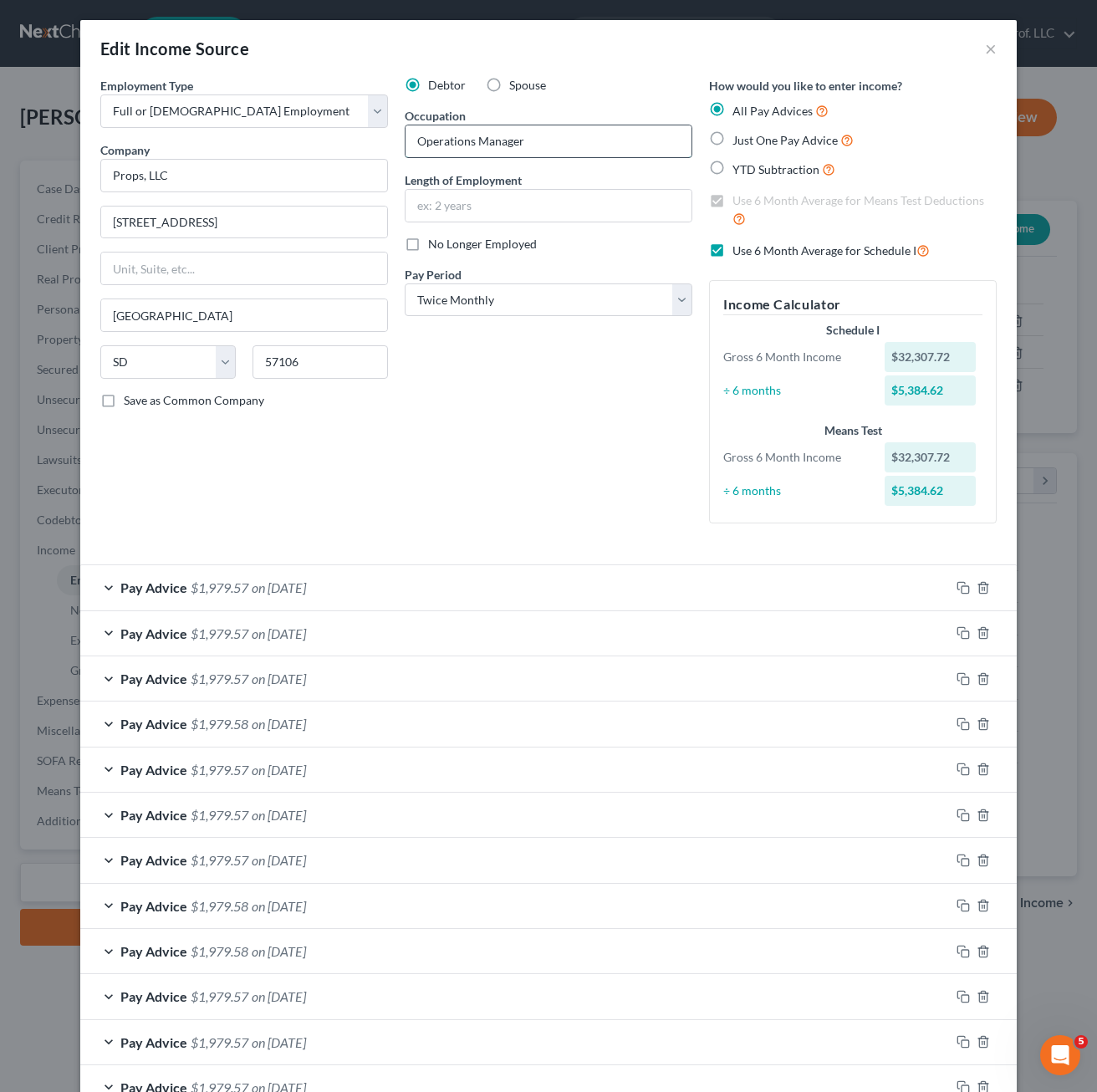
click at [530, 141] on input "Operations Manager" at bounding box center [548, 141] width 286 height 32
drag, startPoint x: 556, startPoint y: 144, endPoint x: 326, endPoint y: 126, distance: 230.7
click at [326, 126] on div "Employment Type * Select Full or Part Time Employment Self Employment Company *…" at bounding box center [548, 314] width 913 height 474
click at [543, 146] on input "Operations Manager" at bounding box center [548, 141] width 286 height 32
drag, startPoint x: 542, startPoint y: 145, endPoint x: 388, endPoint y: 139, distance: 154.1
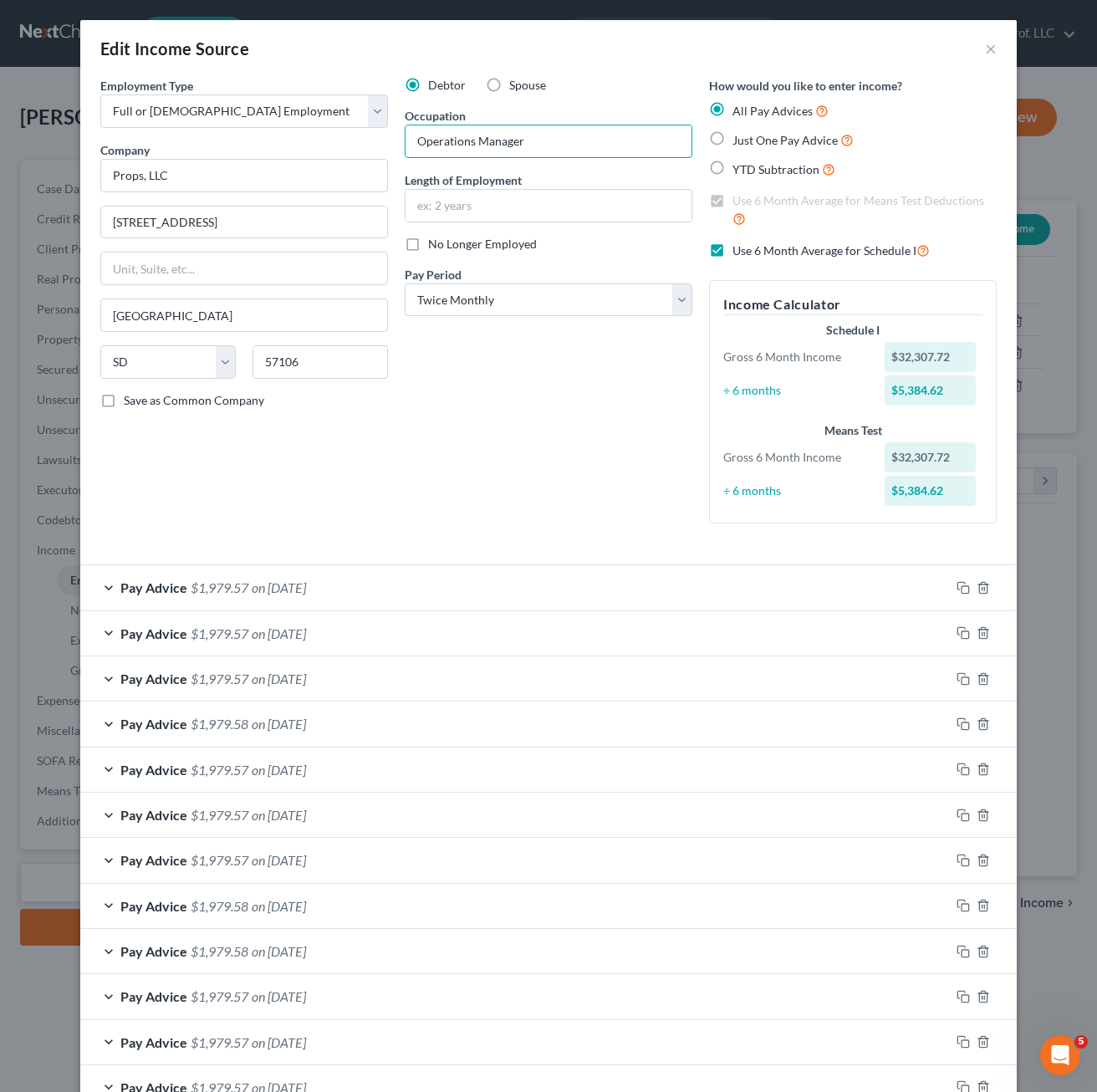
click at [388, 139] on div "Employment Type * Select Full or Part Time Employment Self Employment Company *…" at bounding box center [548, 314] width 913 height 474
click at [543, 136] on input "Operations Manager" at bounding box center [548, 141] width 286 height 32
click at [468, 451] on div "Debtor Spouse Occupation Operations Manager Length of Employment No Longer Empl…" at bounding box center [548, 307] width 305 height 460
click at [509, 446] on div "Debtor Spouse Occupation Operations Manager Length of Employment No Longer Empl…" at bounding box center [548, 307] width 305 height 460
drag, startPoint x: 505, startPoint y: 200, endPoint x: 505, endPoint y: 211, distance: 11.0
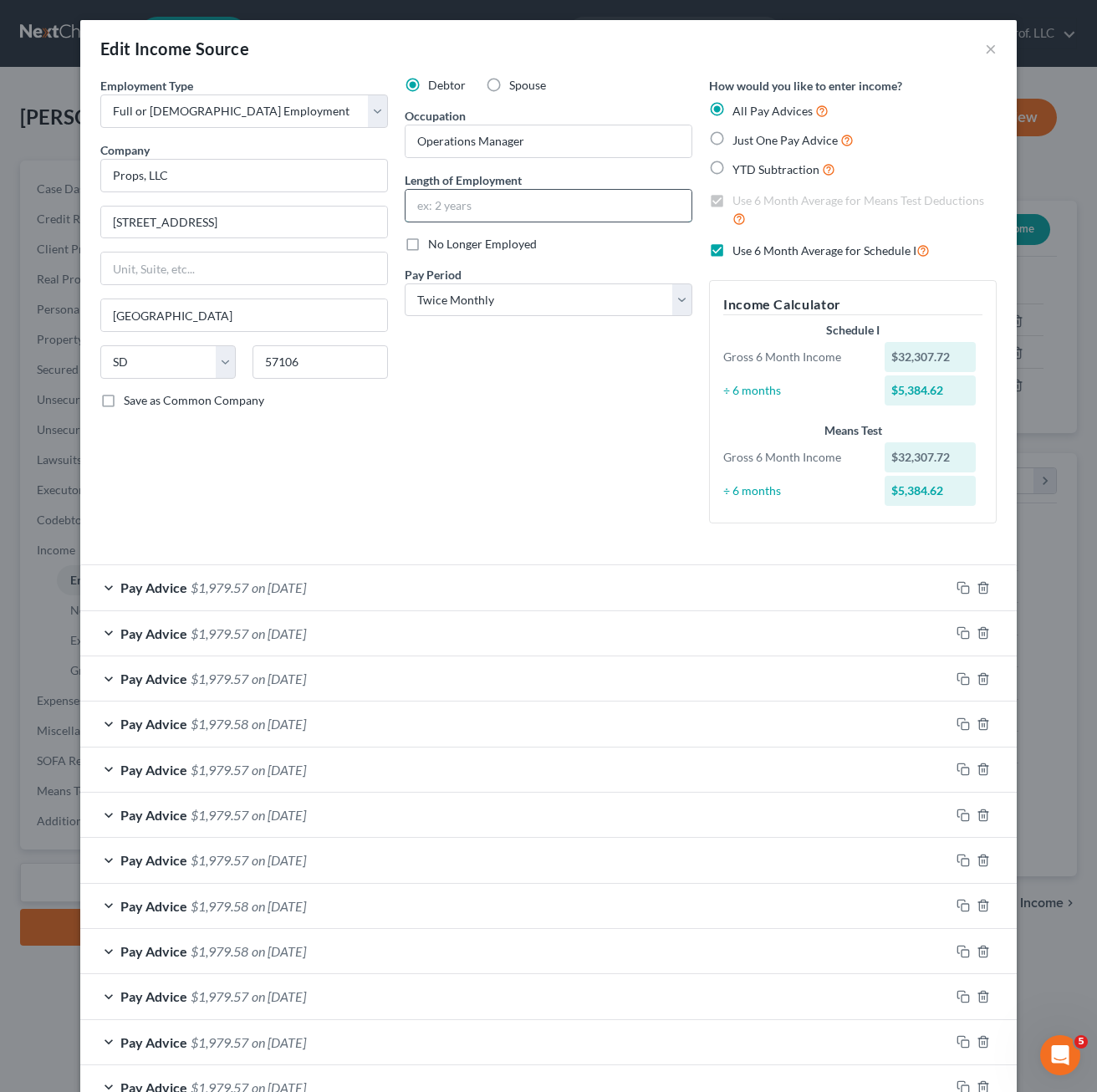
click at [505, 200] on input "text" at bounding box center [548, 205] width 286 height 32
type input "q"
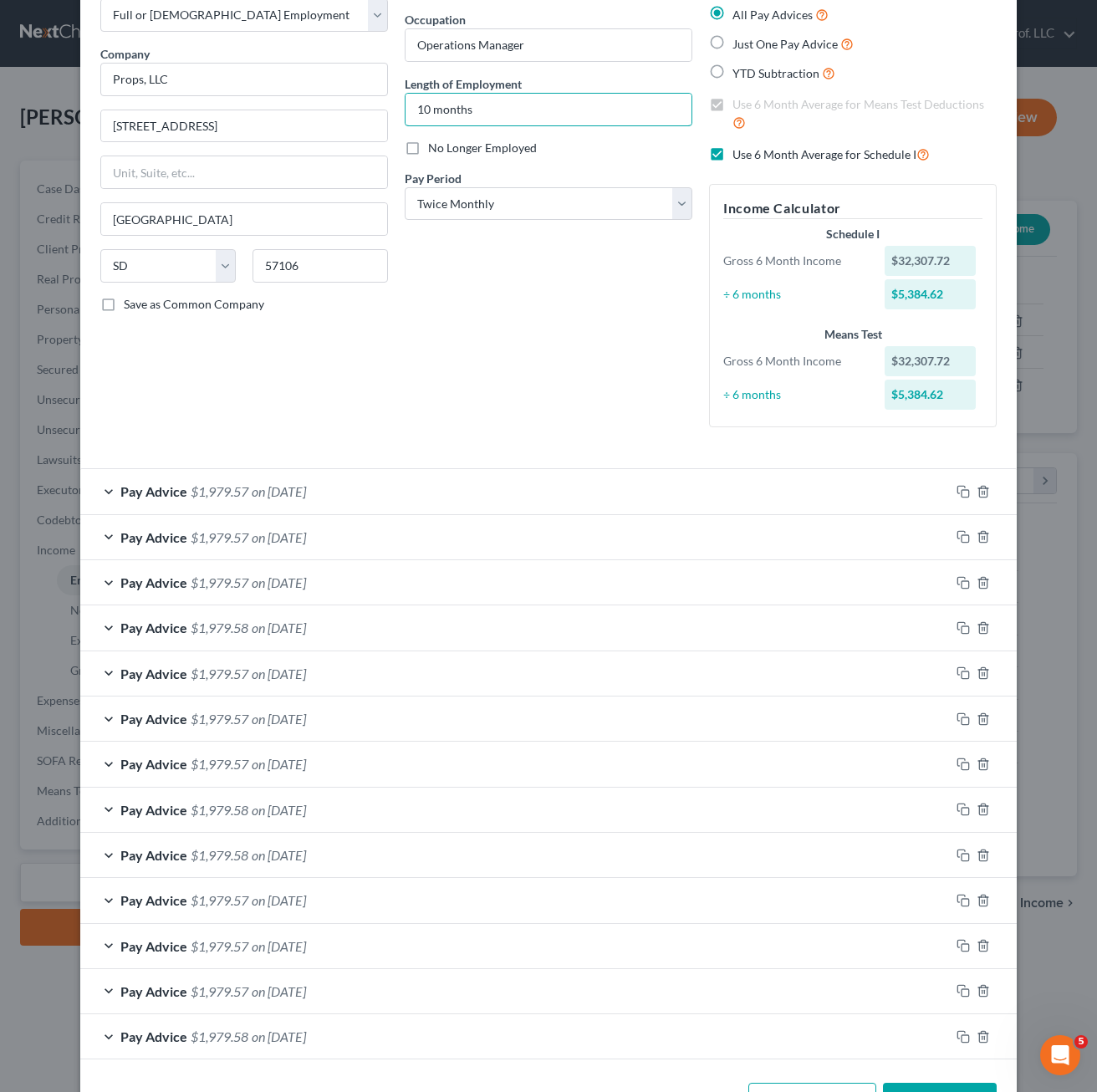
scroll to position [155, 0]
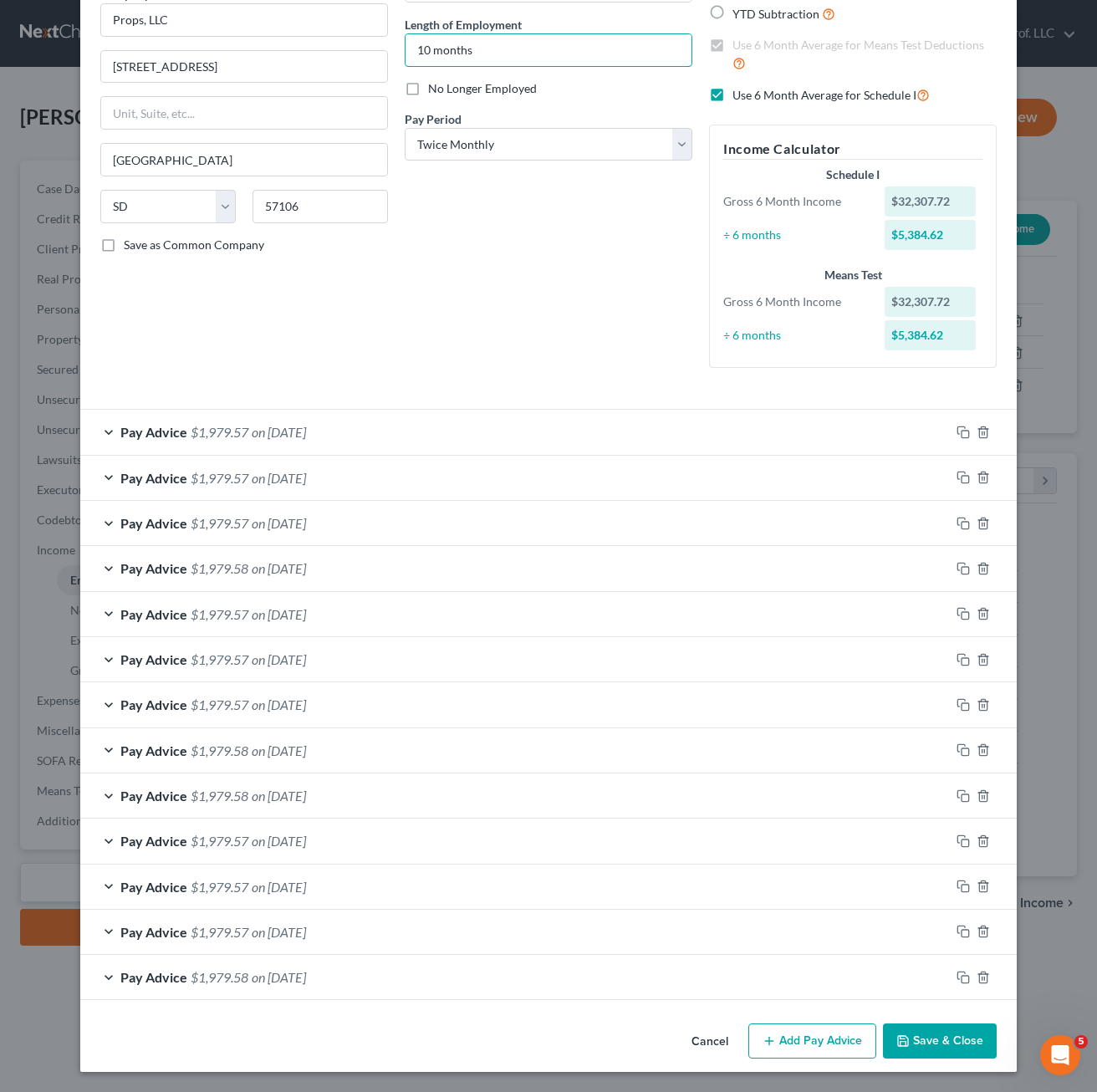
type input "10 months"
click at [948, 1036] on button "Save & Close" at bounding box center [940, 1041] width 114 height 35
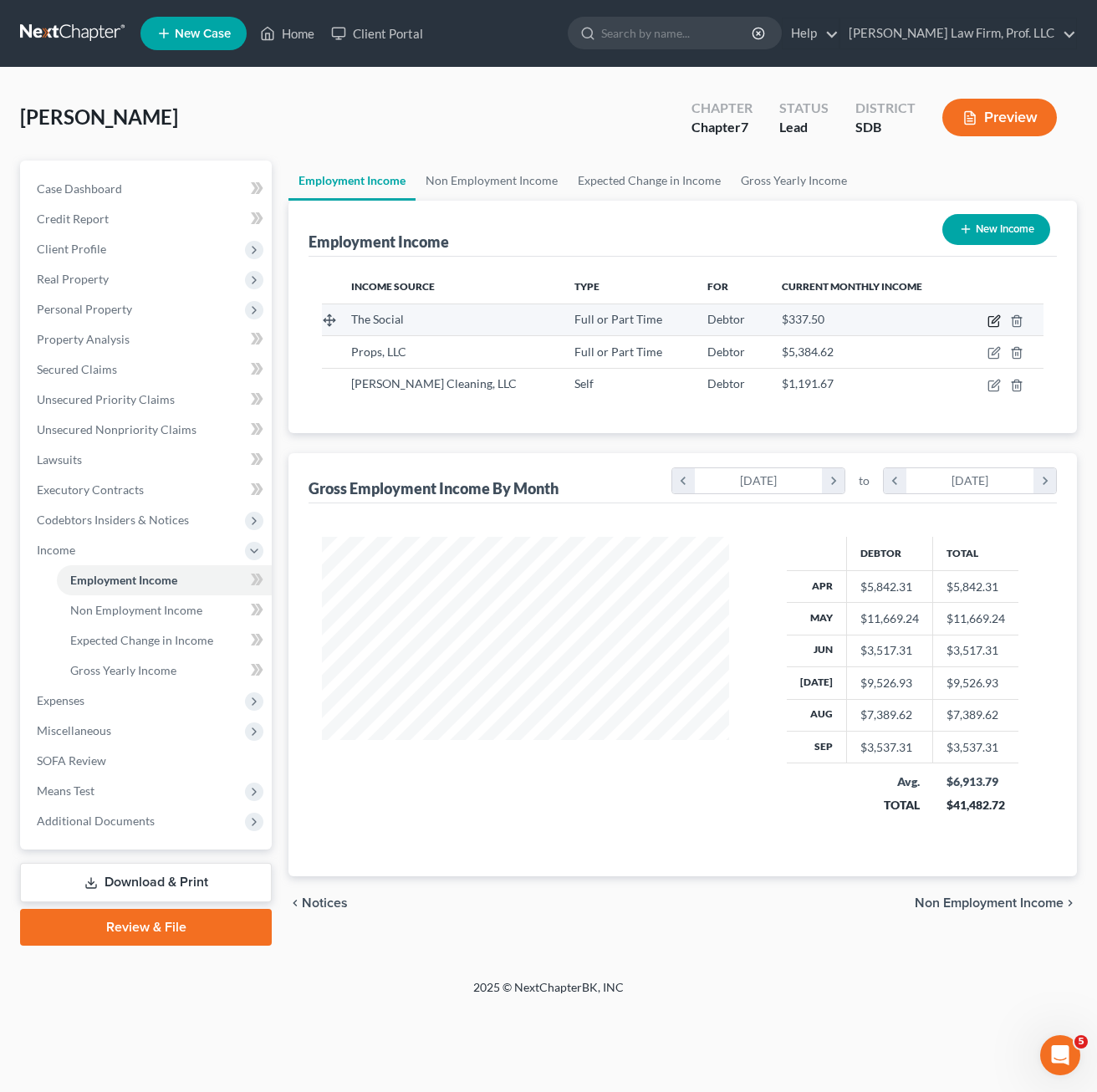
click at [1000, 322] on icon "button" at bounding box center [993, 320] width 13 height 13
select select "0"
select select "43"
select select "2"
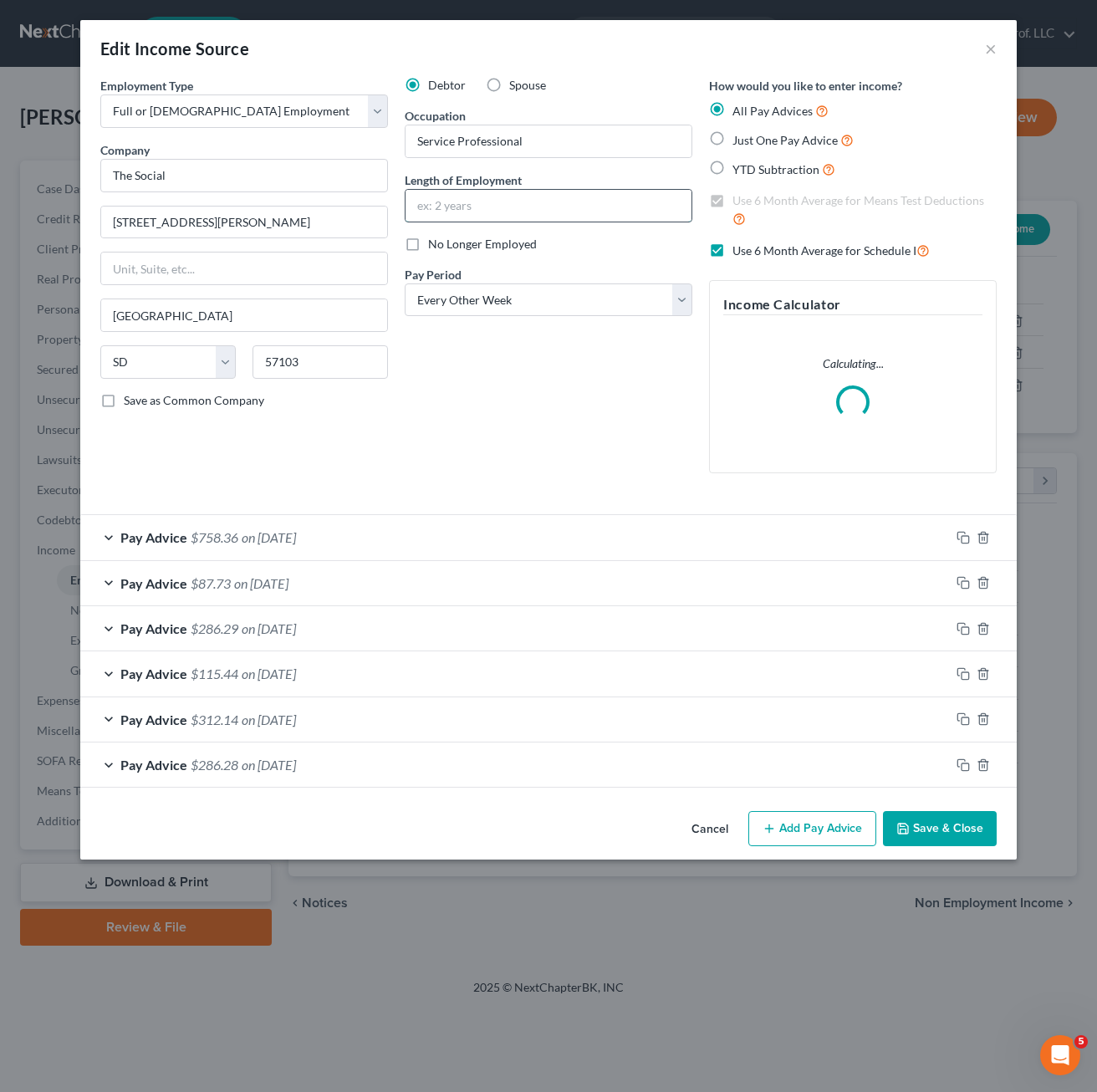
click at [532, 201] on input "text" at bounding box center [548, 205] width 286 height 32
type input "4"
type input "4 months"
click at [956, 832] on button "Save & Close" at bounding box center [940, 829] width 114 height 35
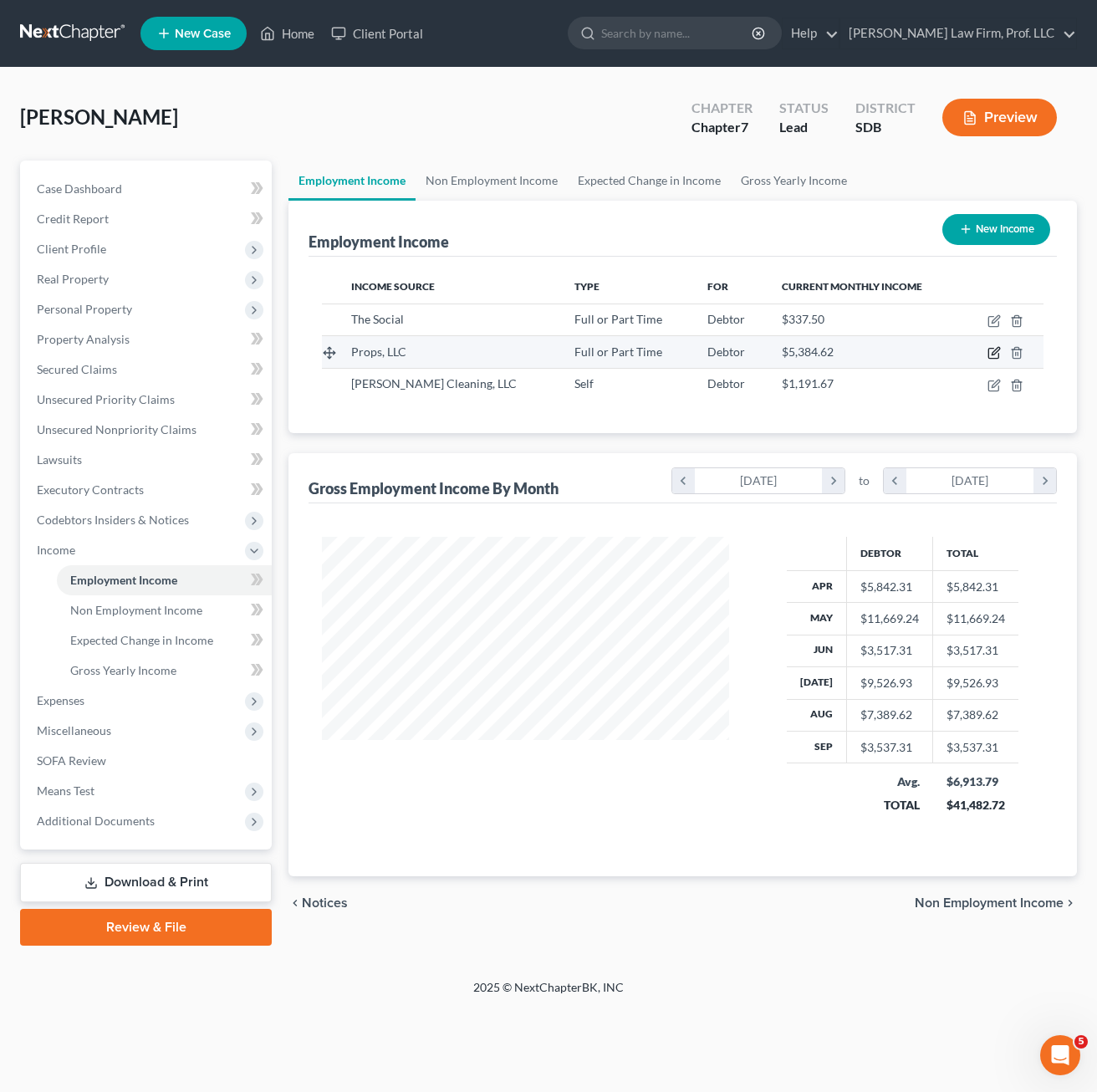
click at [991, 350] on icon "button" at bounding box center [993, 352] width 13 height 13
select select "0"
select select "43"
select select "1"
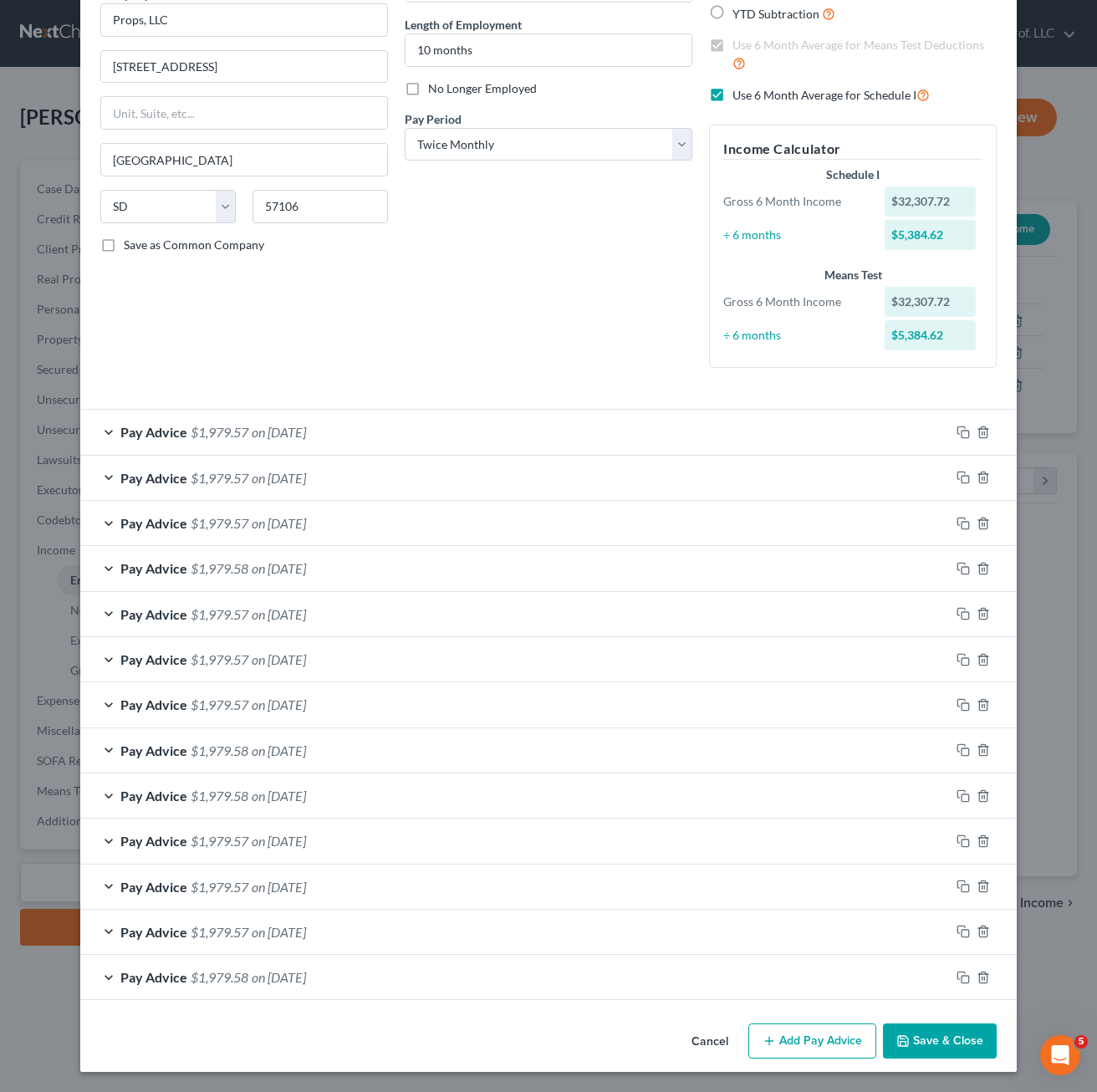
click at [950, 1053] on button "Save & Close" at bounding box center [940, 1041] width 114 height 35
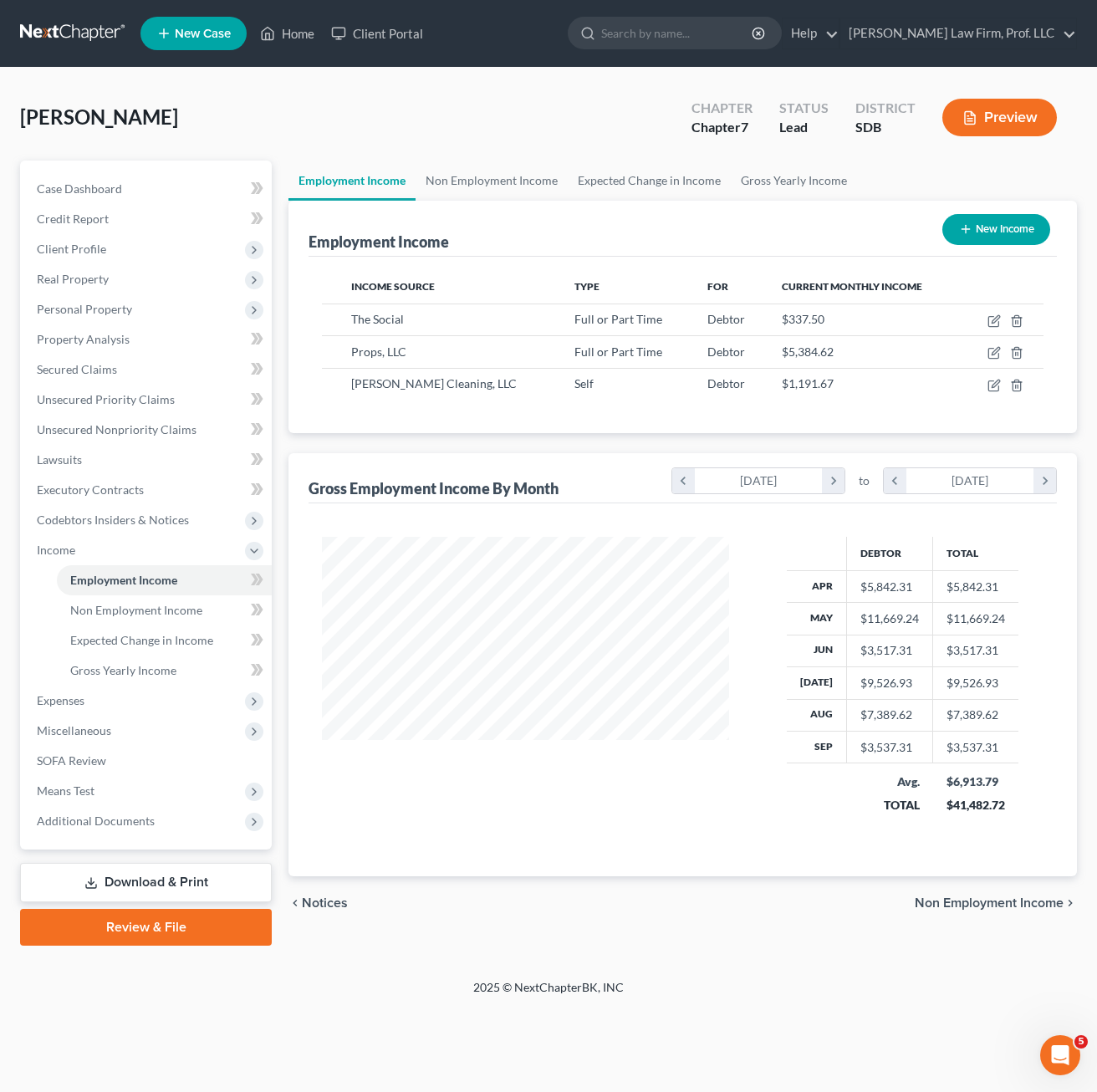
click at [853, 1031] on div "Home New Case Client Portal Gerry Law Firm, Prof. LLC riedel@sgsllc.com My Acco…" at bounding box center [548, 546] width 1097 height 1092
click at [478, 948] on div "Petition Navigation Case Dashboard Payments Invoices Payments Payments Credit R…" at bounding box center [548, 560] width 1057 height 799
click at [126, 789] on span "Means Test" at bounding box center [147, 791] width 248 height 30
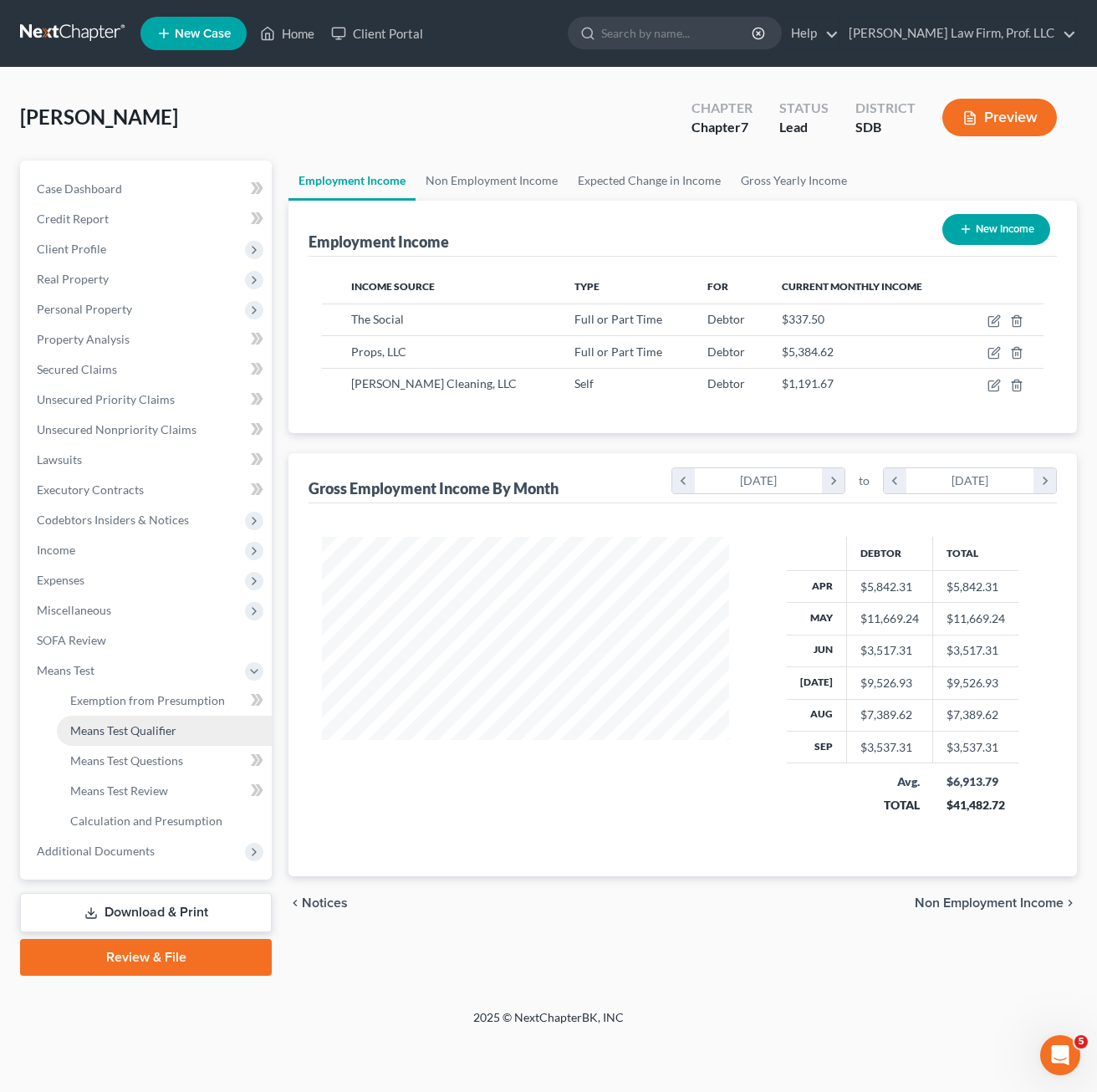
scroll to position [300, 441]
click at [141, 765] on span "Means Test Questions" at bounding box center [126, 760] width 113 height 14
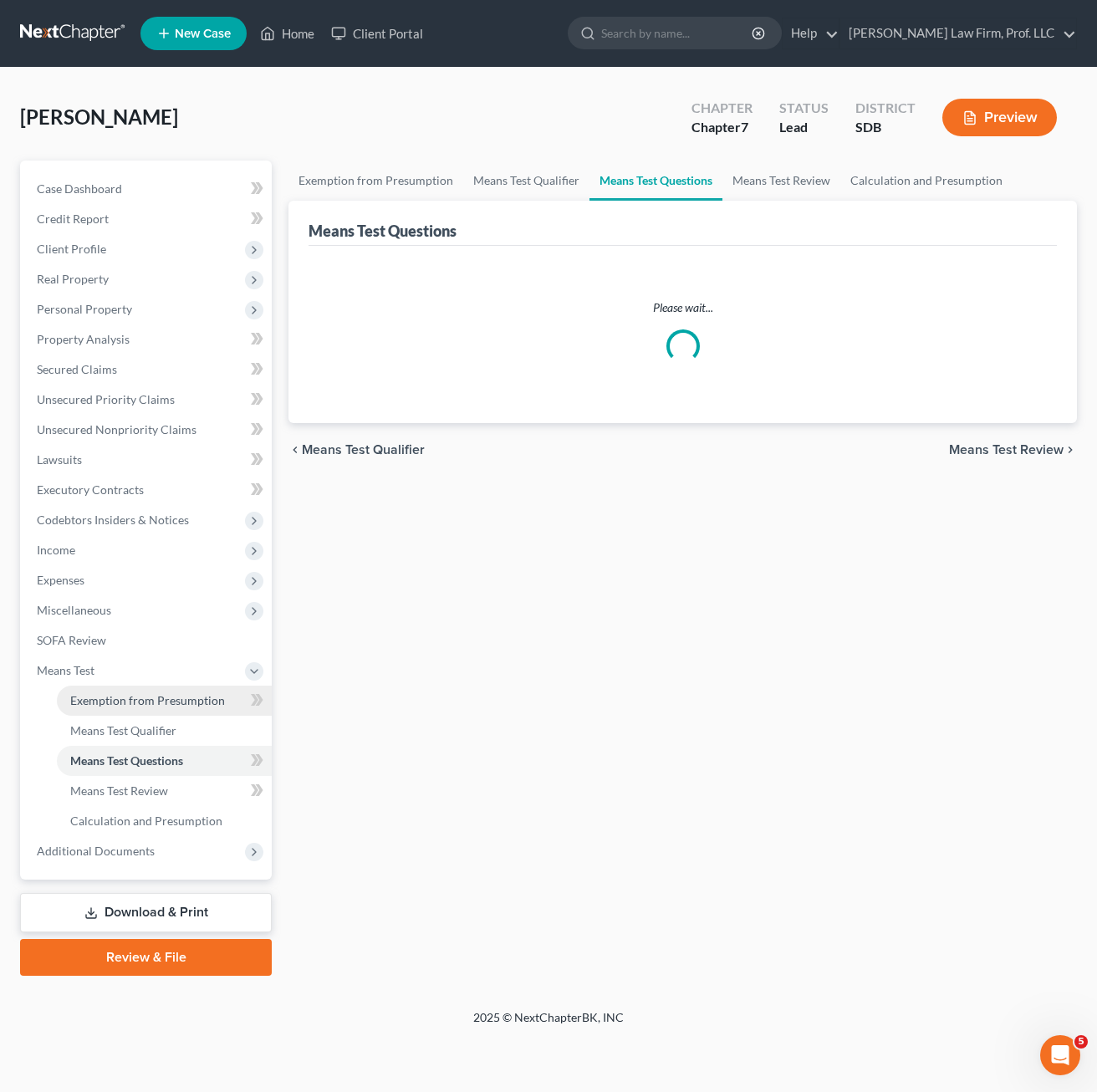
click at [152, 706] on span "Exemption from Presumption" at bounding box center [147, 700] width 154 height 14
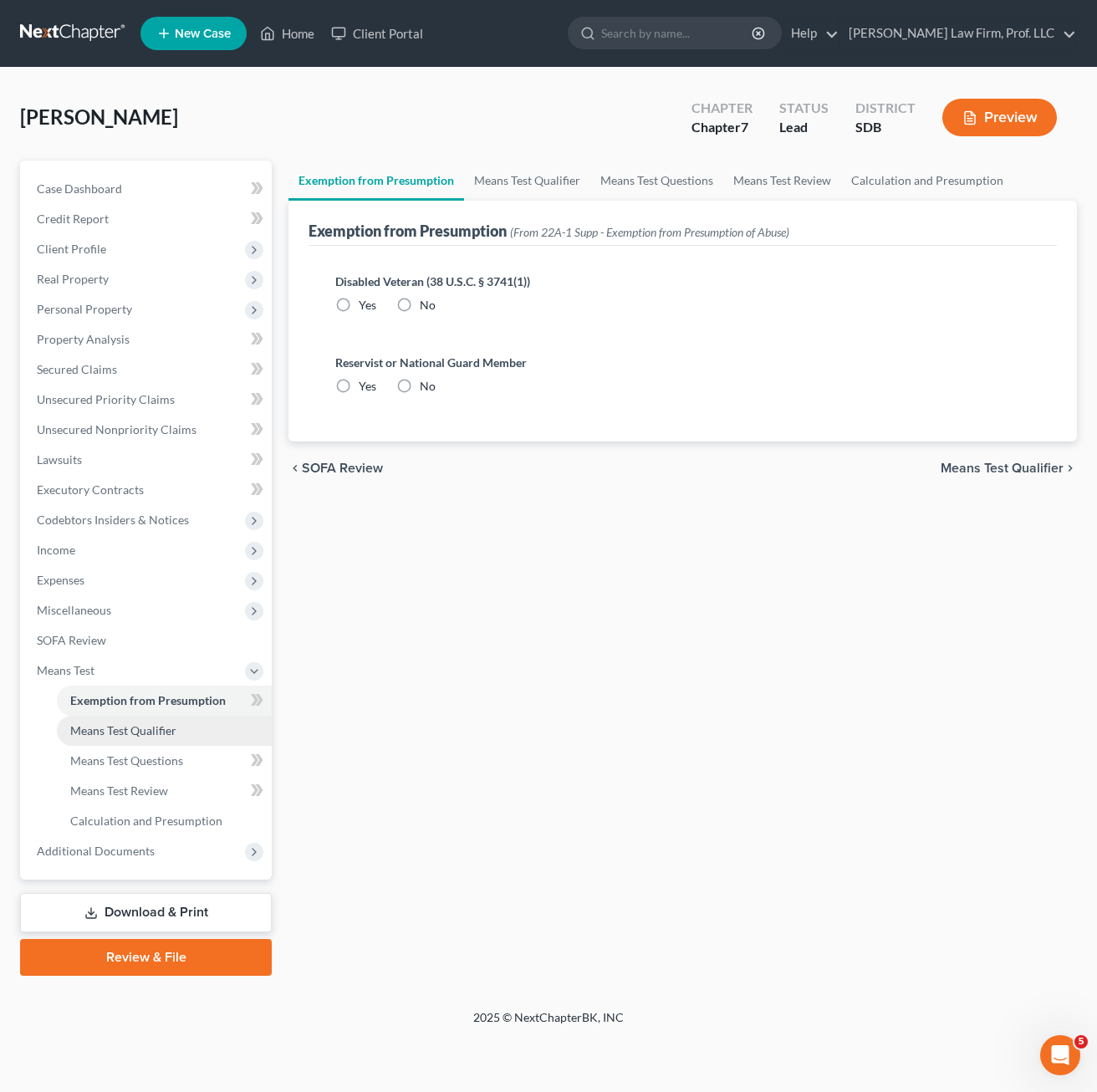
click at [131, 732] on span "Means Test Qualifier" at bounding box center [123, 730] width 106 height 14
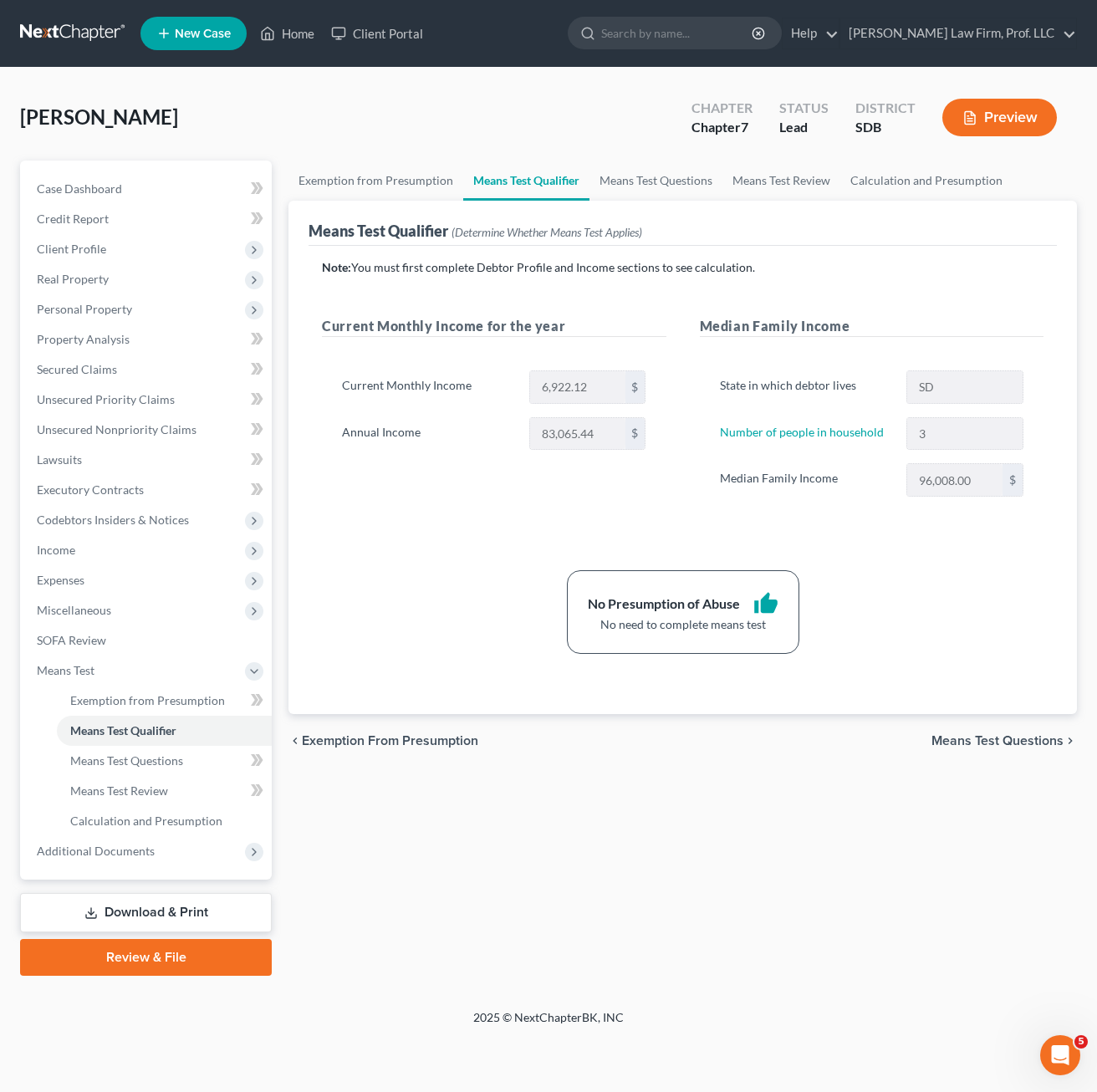
click at [606, 859] on div "Exemption from Presumption Means Test Qualifier Means Test Questions Means Test…" at bounding box center [682, 568] width 805 height 815
drag, startPoint x: 686, startPoint y: 851, endPoint x: 687, endPoint y: 841, distance: 10.0
click at [687, 850] on div "Exemption from Presumption Means Test Qualifier Means Test Questions Means Test…" at bounding box center [682, 568] width 805 height 815
click at [73, 549] on span "Income" at bounding box center [56, 550] width 39 height 14
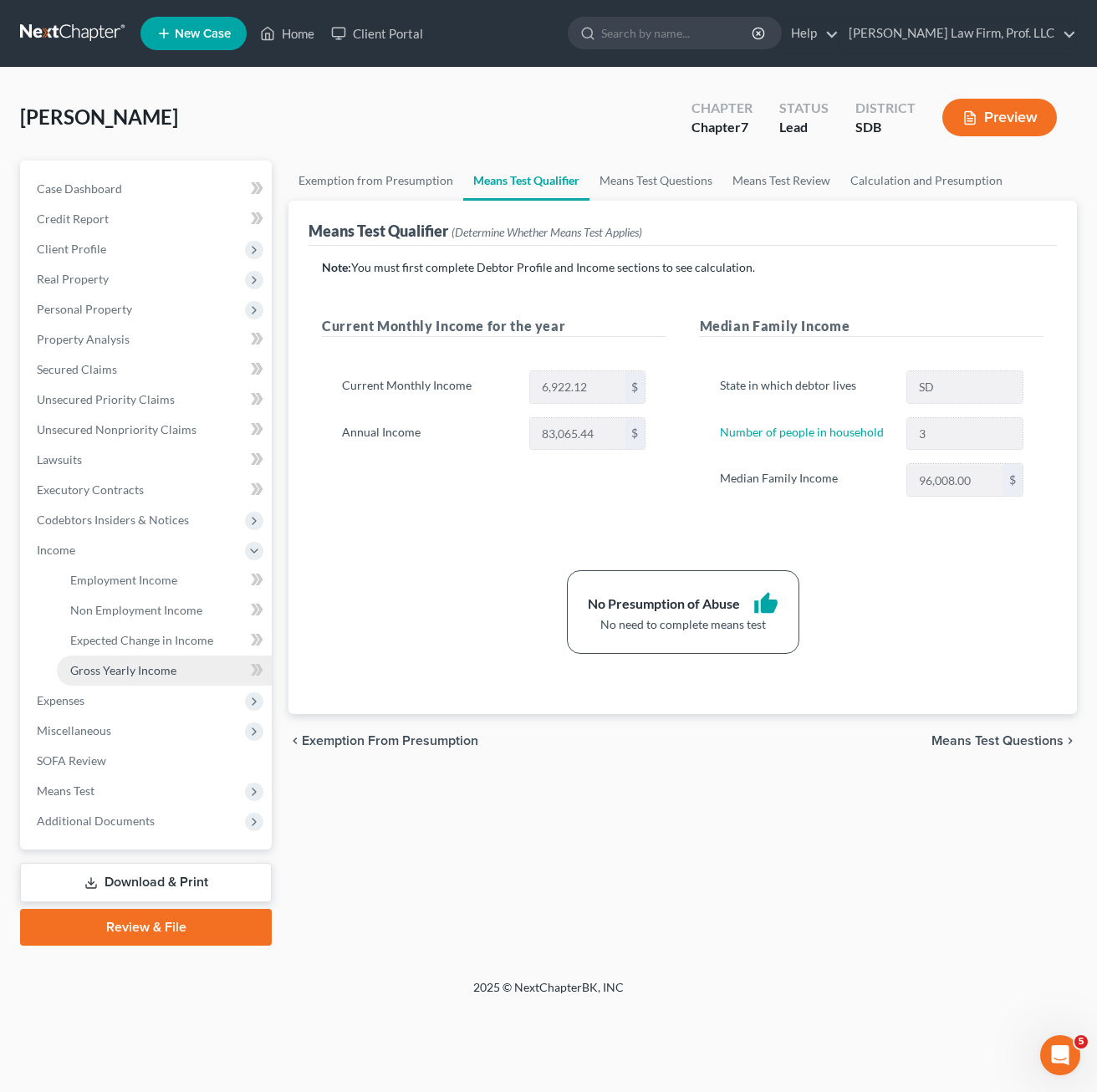
click at [181, 673] on link "Gross Yearly Income" at bounding box center [164, 671] width 215 height 30
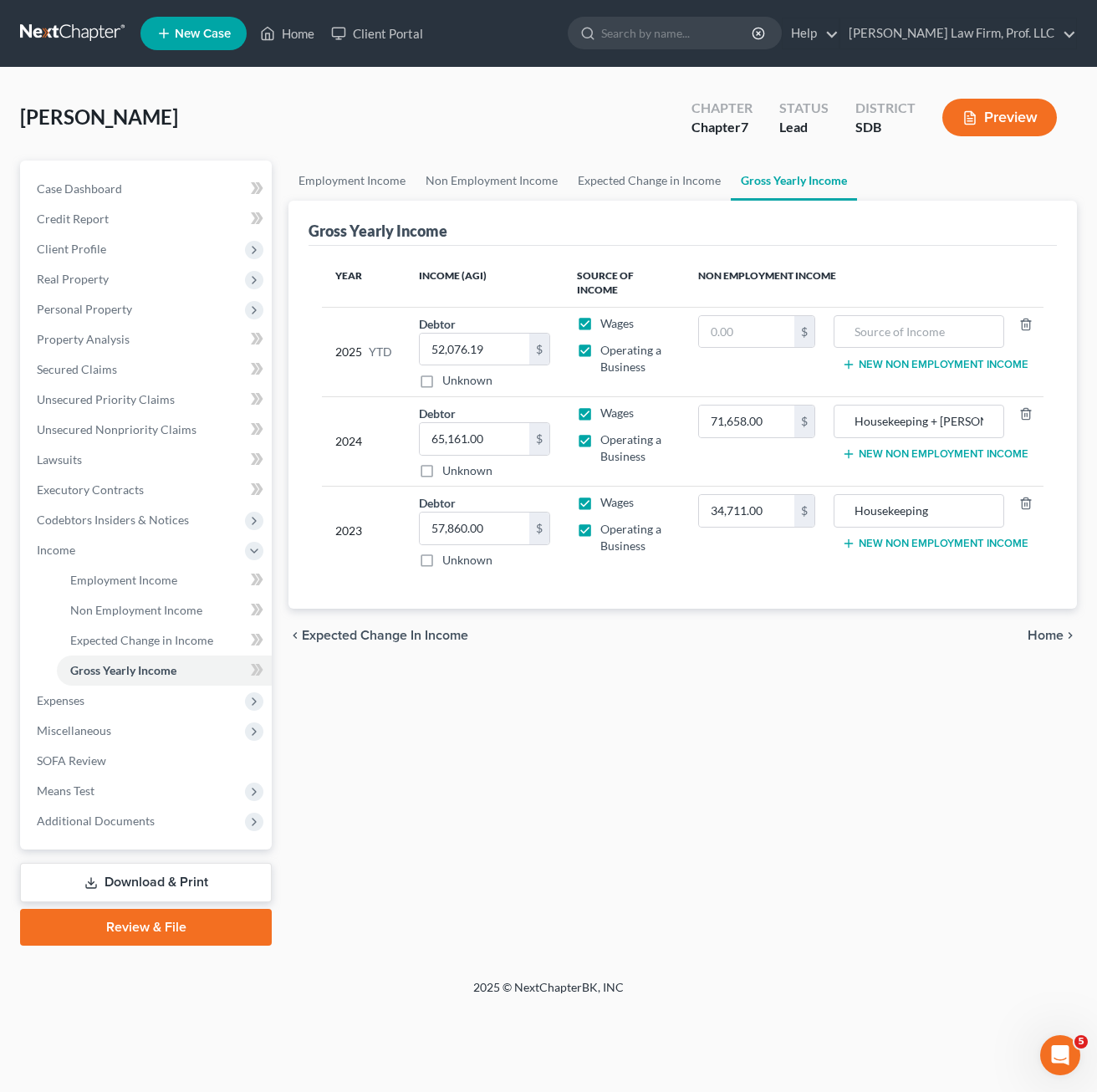
drag, startPoint x: 671, startPoint y: 729, endPoint x: 663, endPoint y: 713, distance: 17.9
click at [672, 730] on div "Employment Income Non Employment Income Expected Change in Income Gross Yearly …" at bounding box center [682, 553] width 805 height 786
click at [598, 853] on div "Employment Income Non Employment Income Expected Change in Income Gross Yearly …" at bounding box center [682, 553] width 805 height 786
drag, startPoint x: 123, startPoint y: 581, endPoint x: 154, endPoint y: 583, distance: 31.1
click at [124, 581] on span "Employment Income" at bounding box center [124, 580] width 107 height 14
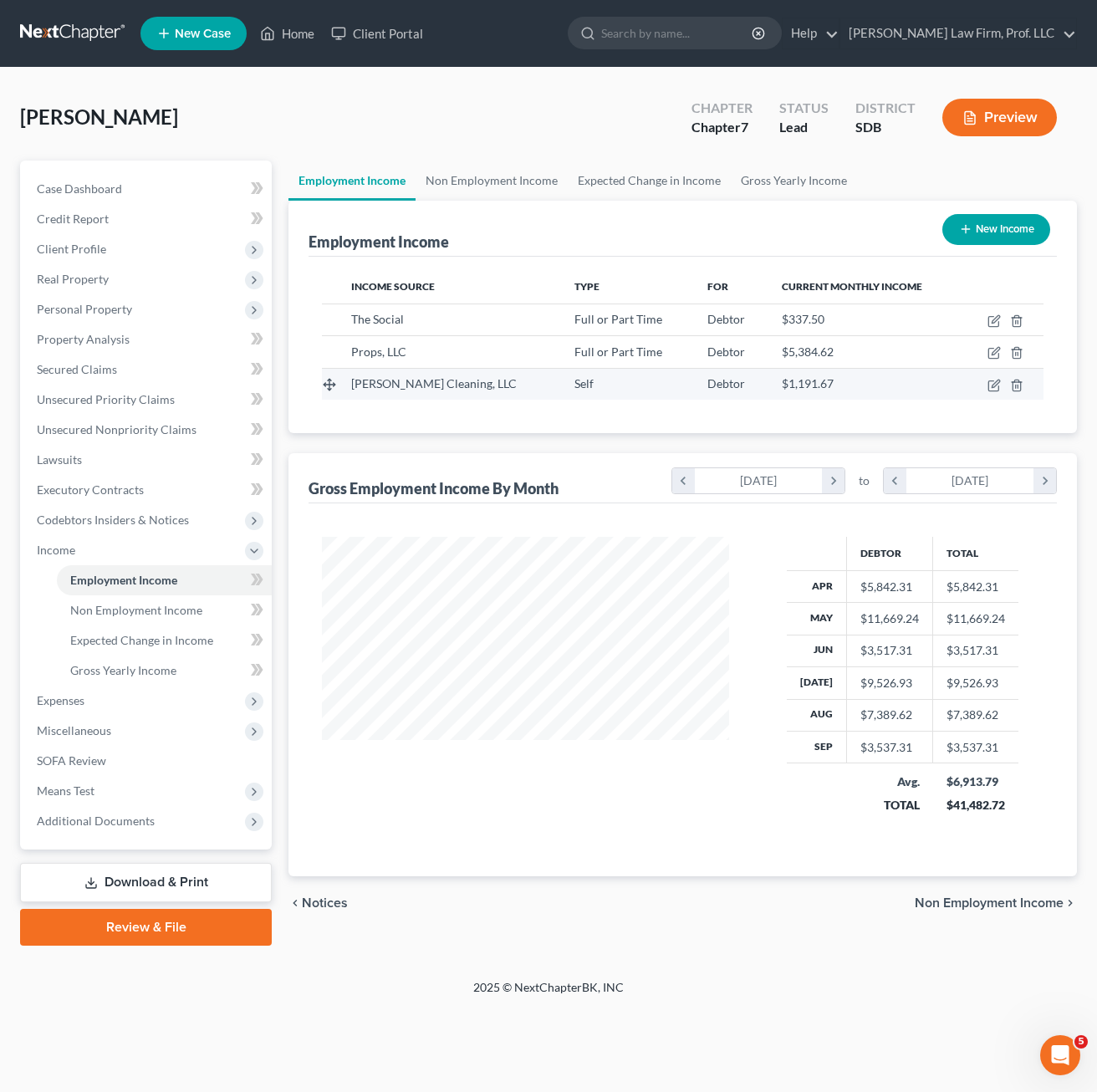
scroll to position [300, 441]
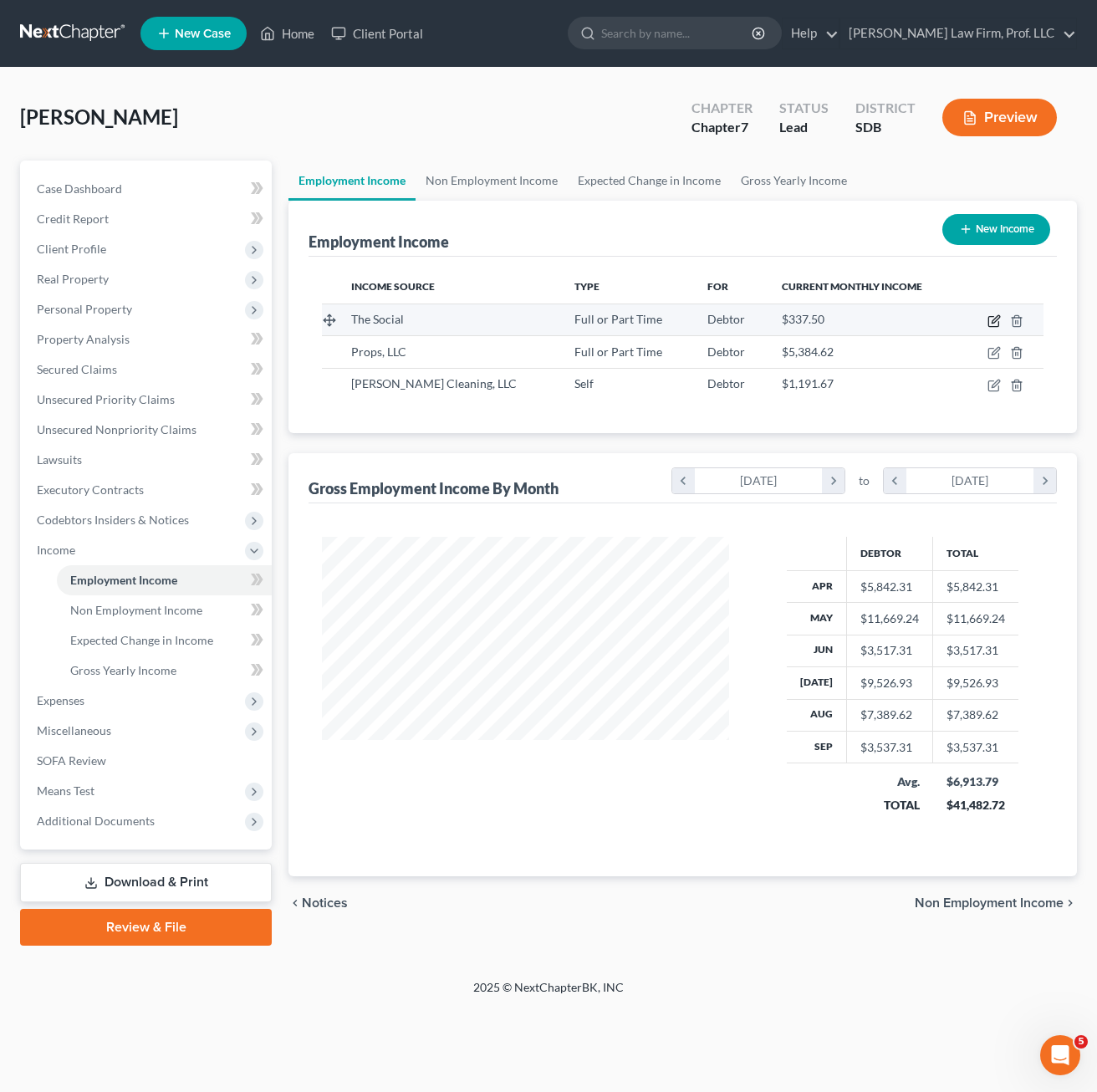
click at [995, 320] on icon "button" at bounding box center [993, 320] width 13 height 13
select select "0"
select select "43"
select select "2"
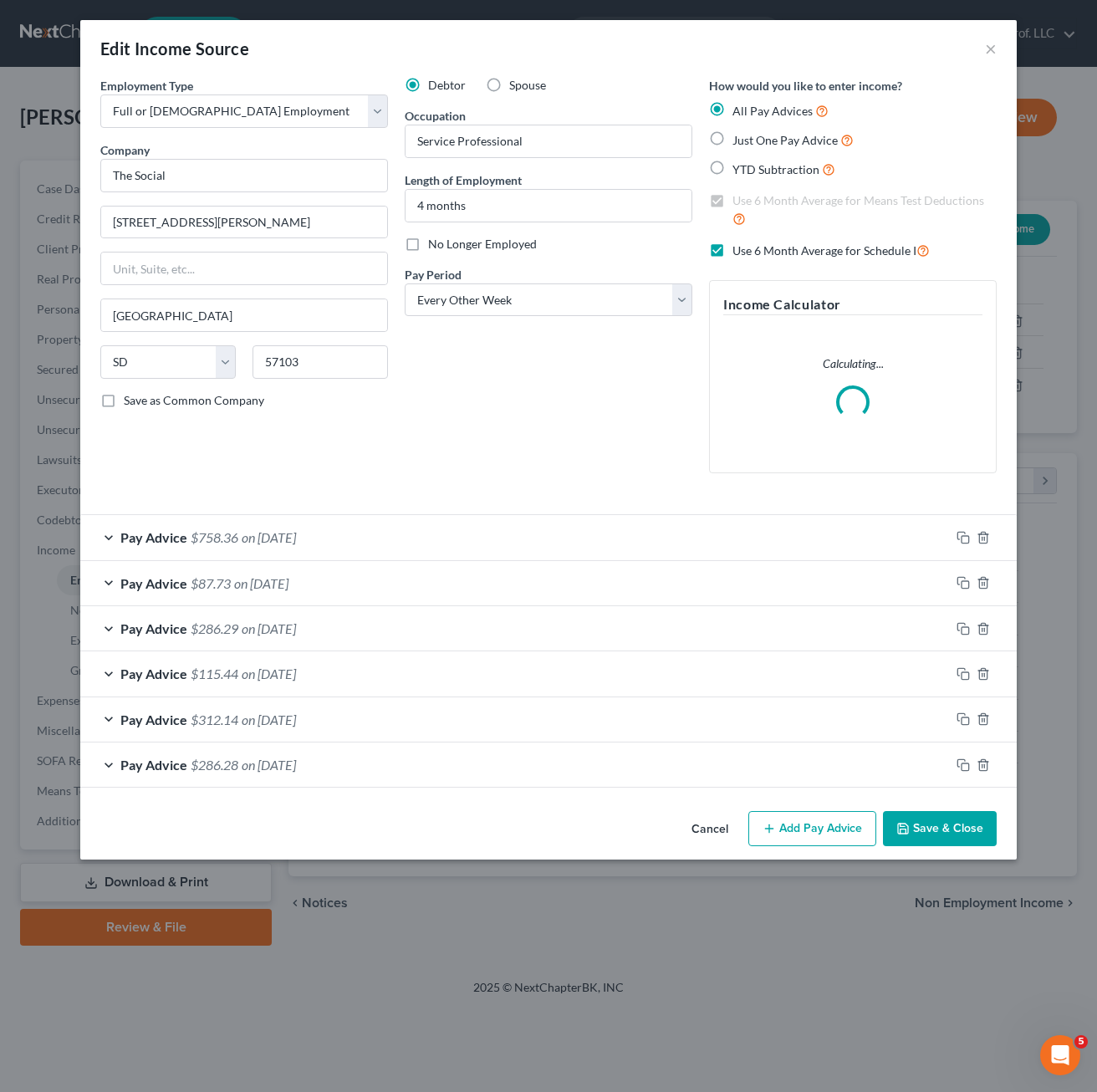
click at [518, 437] on div "Debtor Spouse Occupation Service Professional Length of Employment 4 months No …" at bounding box center [548, 282] width 305 height 410
click at [926, 824] on button "Save & Close" at bounding box center [940, 829] width 114 height 35
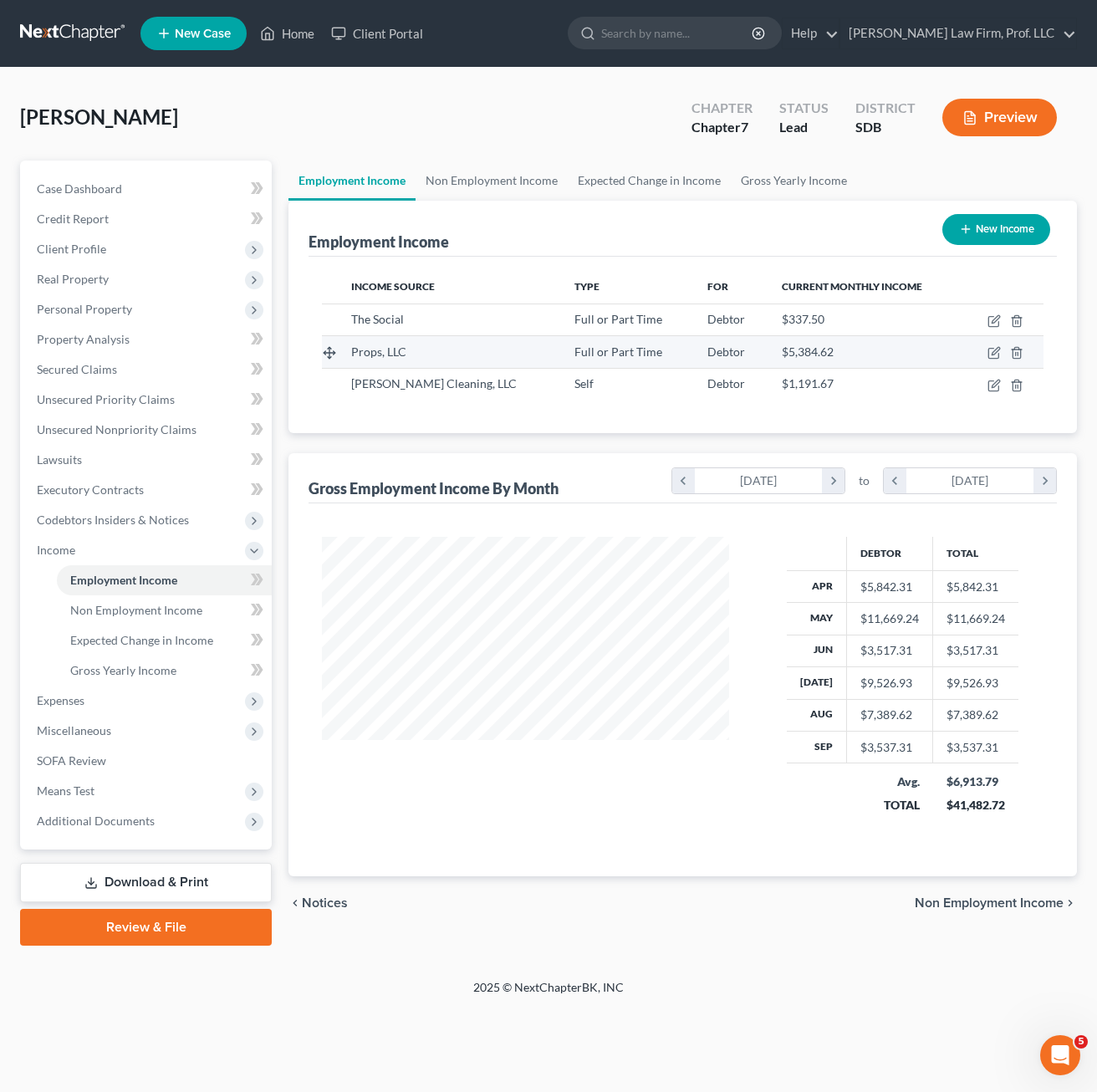
click at [985, 357] on td at bounding box center [1002, 352] width 80 height 32
click at [992, 351] on icon "button" at bounding box center [993, 352] width 13 height 13
select select "0"
select select "43"
select select "1"
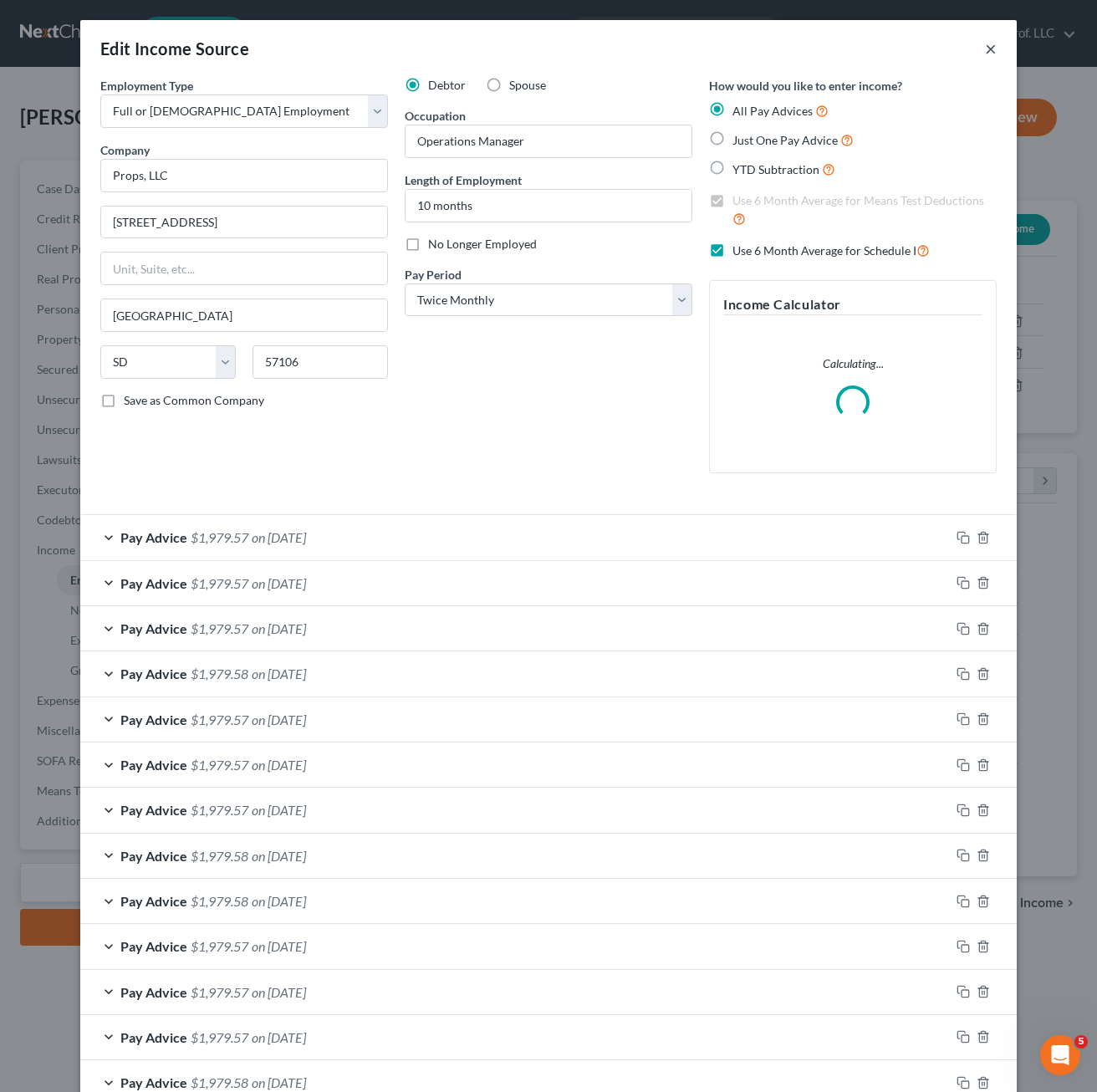
click at [986, 43] on button "×" at bounding box center [990, 48] width 11 height 20
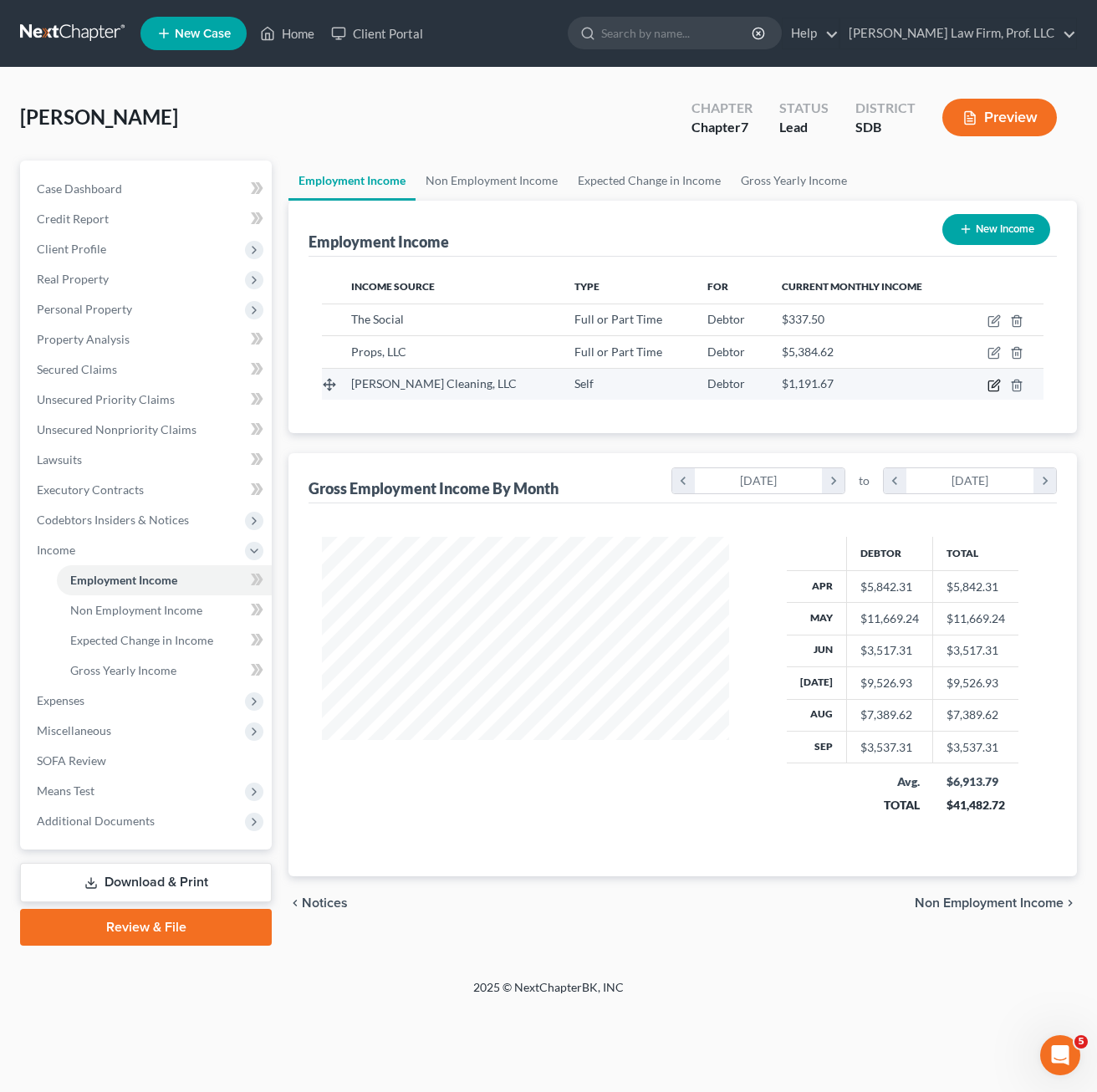
click at [988, 384] on icon "button" at bounding box center [993, 384] width 10 height 10
select select "1"
select select "0"
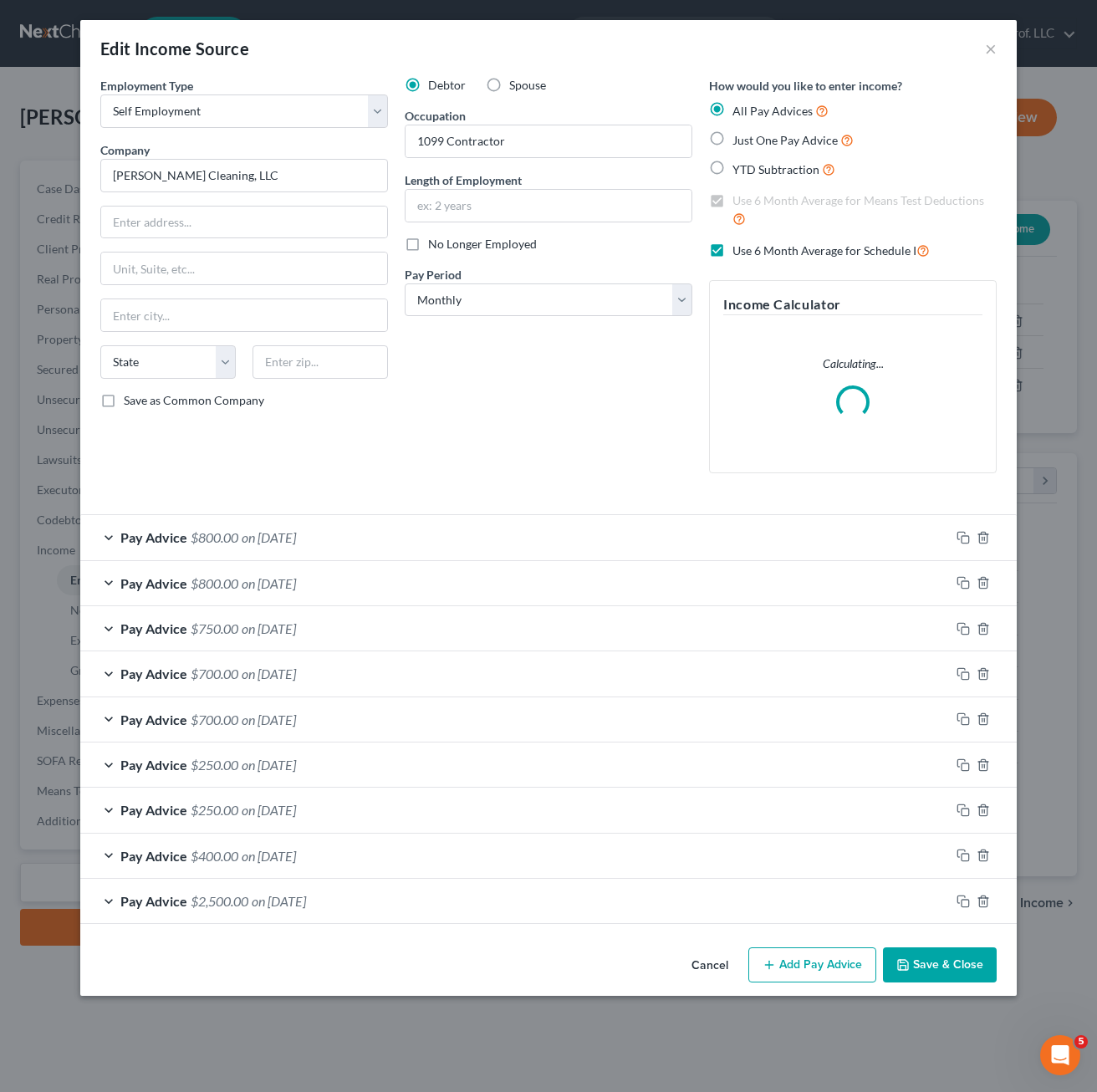
click at [527, 413] on div "Debtor Spouse Occupation 1099 Contractor Length of Employment No Longer Employe…" at bounding box center [548, 282] width 305 height 410
click at [528, 209] on input "text" at bounding box center [548, 205] width 286 height 32
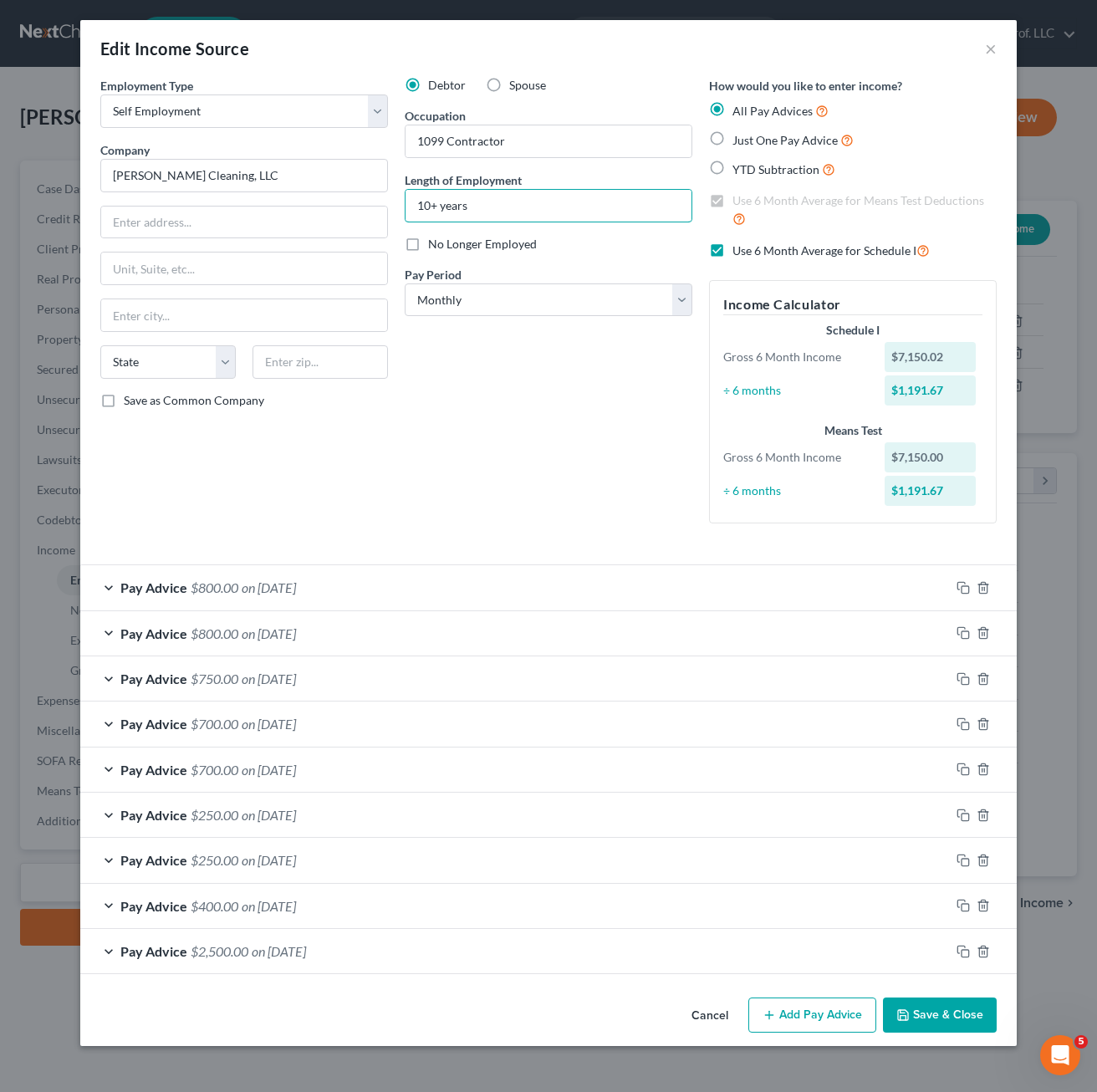
type input "10+ years"
click at [903, 1009] on icon "button" at bounding box center [902, 1015] width 13 height 13
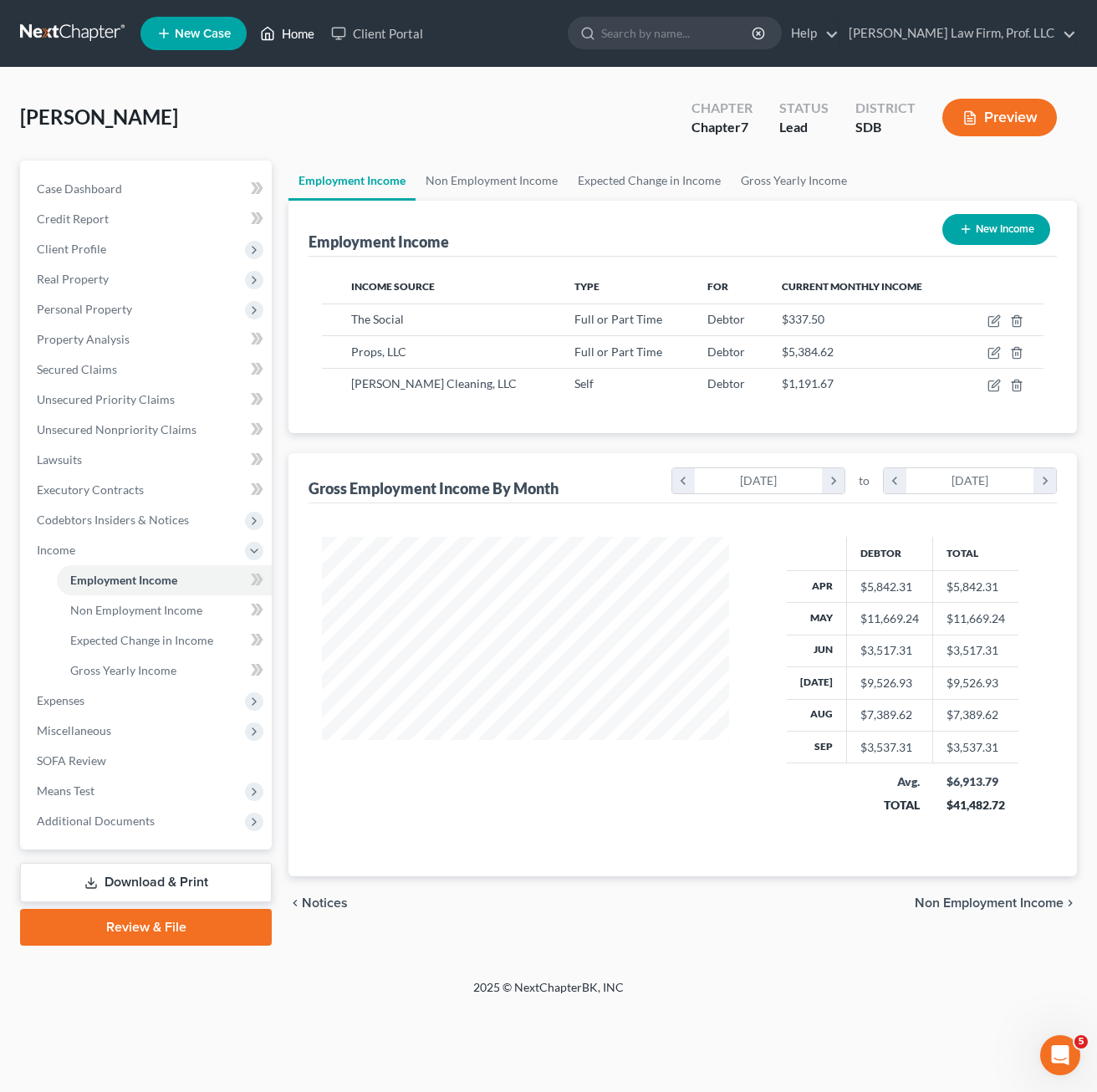
click at [318, 42] on link "Home" at bounding box center [287, 33] width 71 height 30
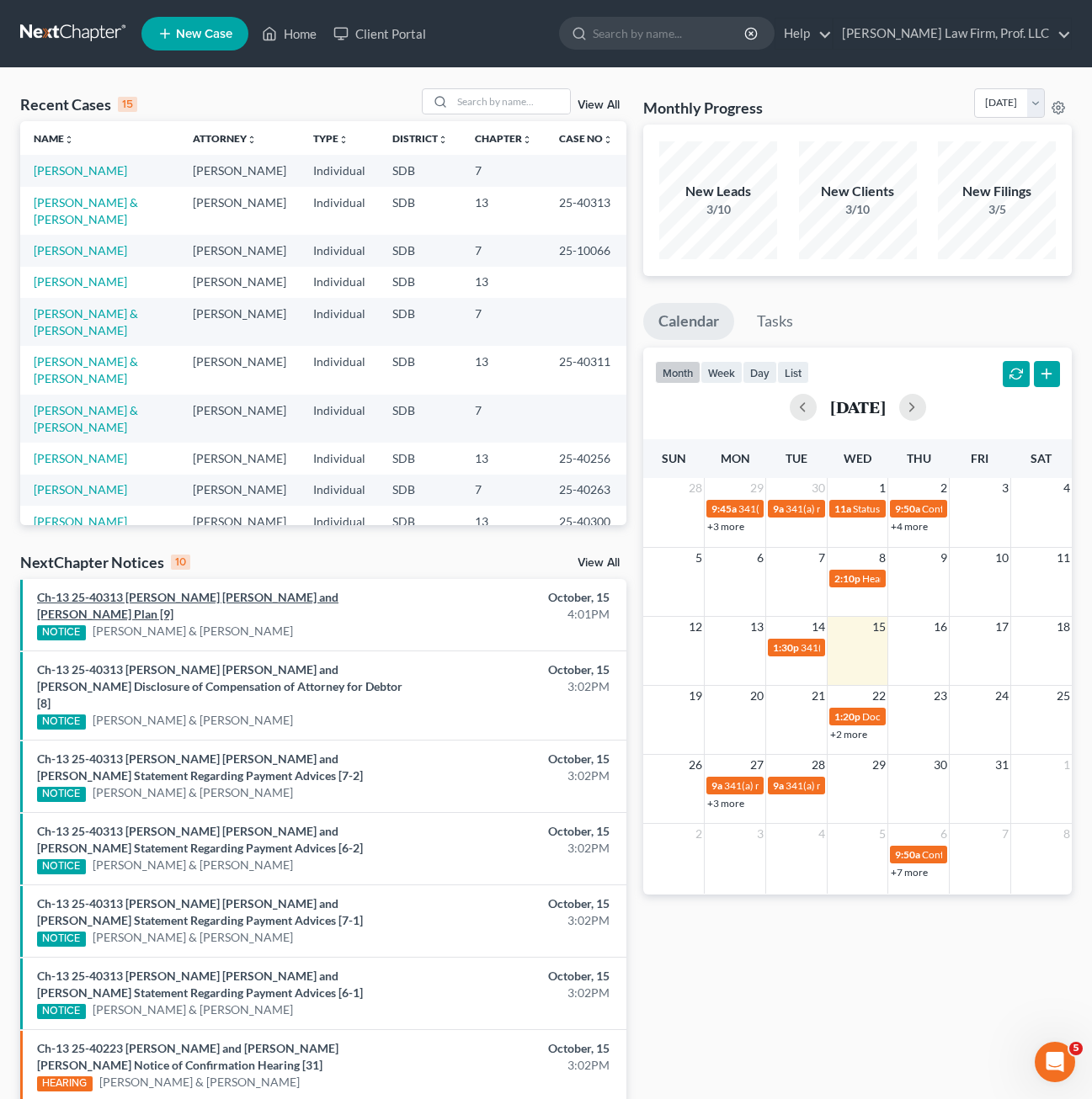
click at [180, 593] on link "Ch-13 25-40313 Timothy John Dooley and Janine Nicole Dooley Plan [9]" at bounding box center [187, 605] width 301 height 31
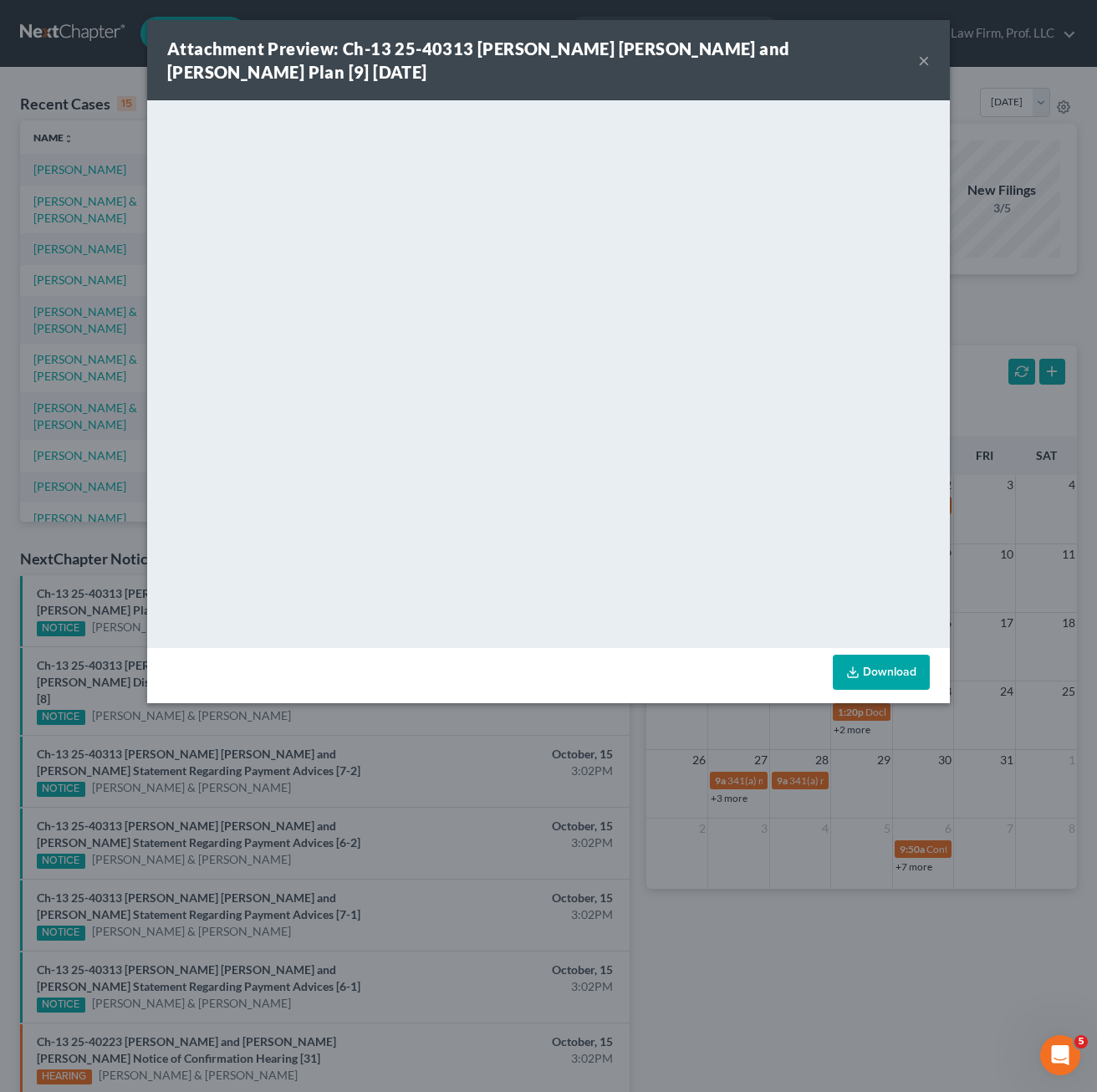
click at [873, 680] on link "Download" at bounding box center [881, 672] width 97 height 35
